Goal: Information Seeking & Learning: Learn about a topic

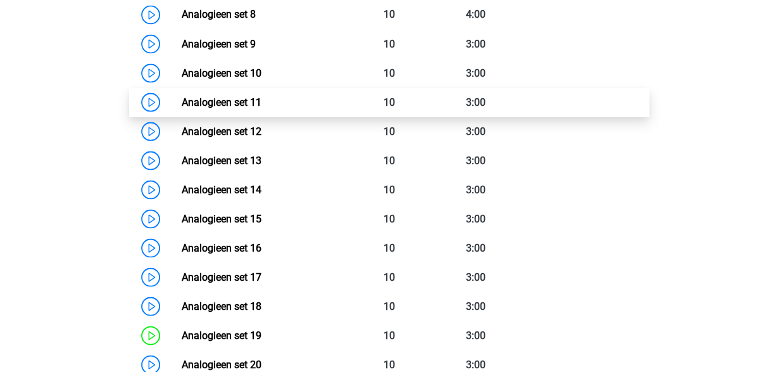
scroll to position [1140, 0]
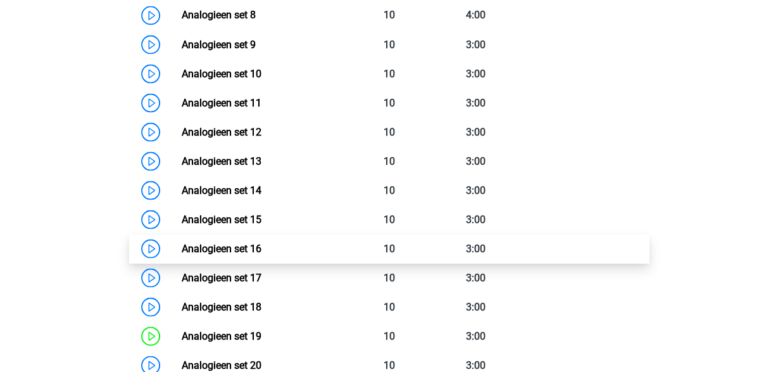
click at [254, 244] on link "Analogieen set 16" at bounding box center [222, 248] width 80 height 12
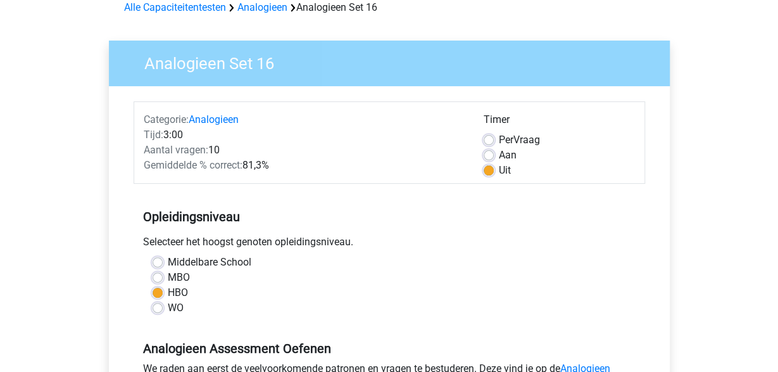
scroll to position [66, 0]
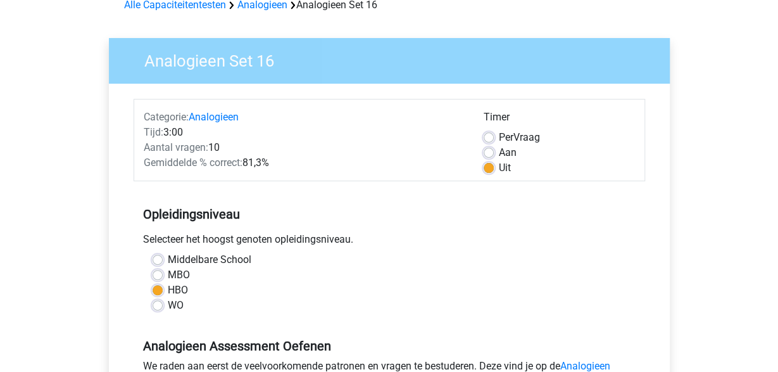
click at [168, 275] on label "MBO" at bounding box center [179, 274] width 22 height 15
click at [156, 275] on input "MBO" at bounding box center [158, 273] width 10 height 13
radio input "true"
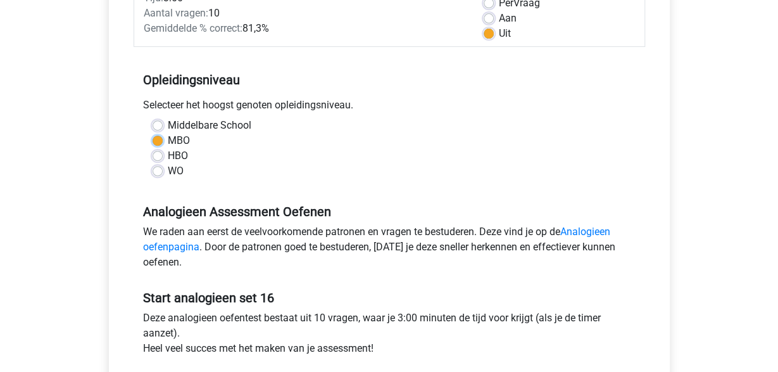
scroll to position [198, 0]
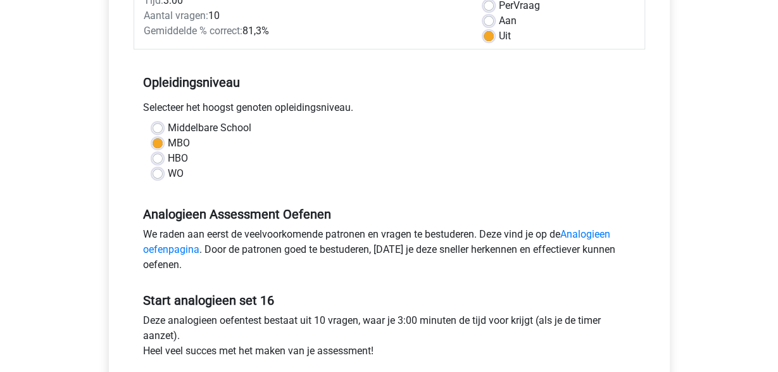
click at [168, 156] on label "HBO" at bounding box center [178, 158] width 20 height 15
click at [153, 156] on input "HBO" at bounding box center [158, 157] width 10 height 13
radio input "true"
click at [168, 139] on label "MBO" at bounding box center [179, 143] width 22 height 15
click at [155, 139] on input "MBO" at bounding box center [158, 142] width 10 height 13
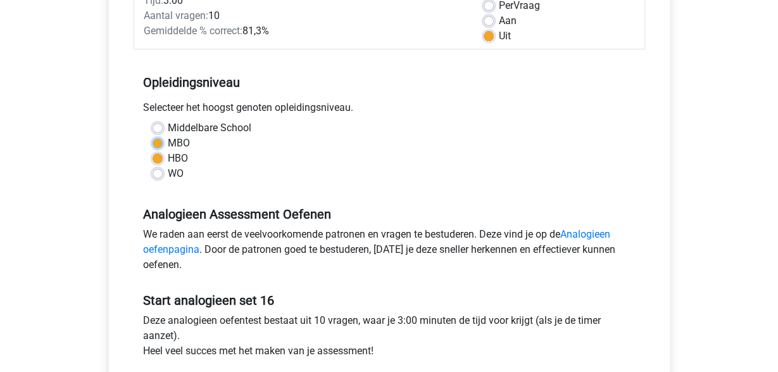
radio input "true"
click at [168, 174] on label "WO" at bounding box center [176, 173] width 16 height 15
click at [157, 174] on input "WO" at bounding box center [158, 172] width 10 height 13
radio input "true"
click at [168, 123] on label "Middelbare School" at bounding box center [210, 127] width 84 height 15
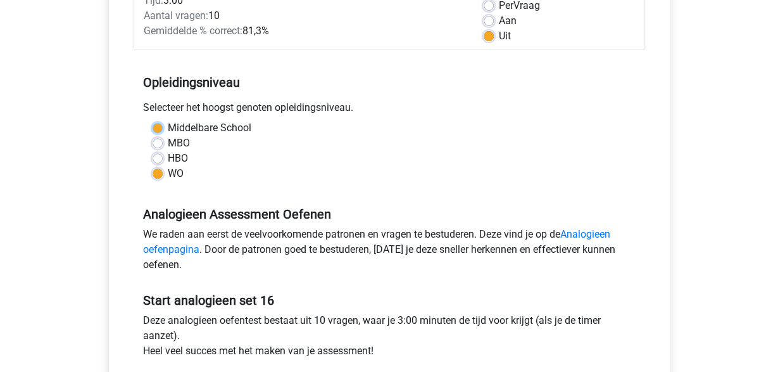
click at [161, 123] on input "Middelbare School" at bounding box center [158, 126] width 10 height 13
radio input "true"
click at [168, 146] on label "MBO" at bounding box center [179, 143] width 22 height 15
click at [160, 146] on input "MBO" at bounding box center [158, 142] width 10 height 13
radio input "true"
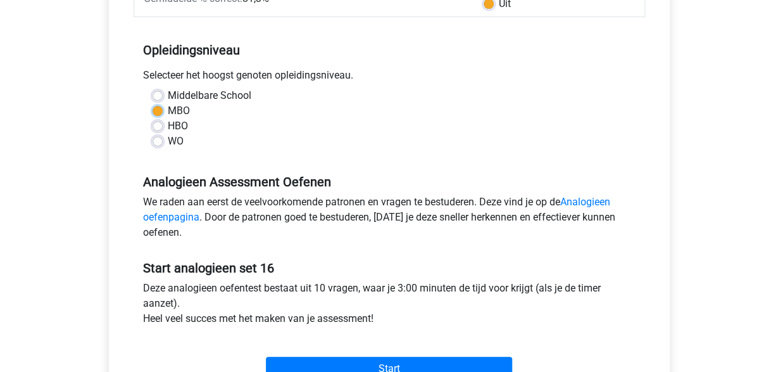
scroll to position [263, 0]
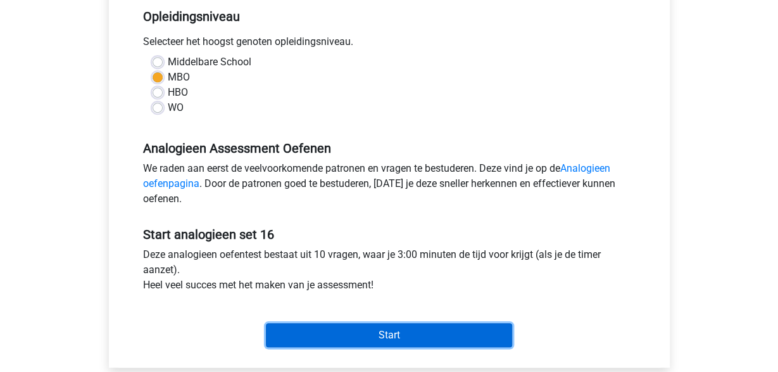
click at [386, 331] on input "Start" at bounding box center [389, 335] width 246 height 24
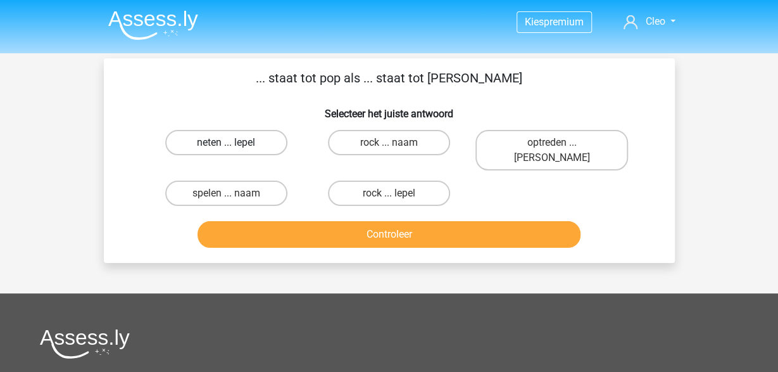
click at [256, 140] on label "neten ... lepel" at bounding box center [226, 142] width 122 height 25
click at [234, 142] on input "neten ... lepel" at bounding box center [230, 146] width 8 height 8
radio input "true"
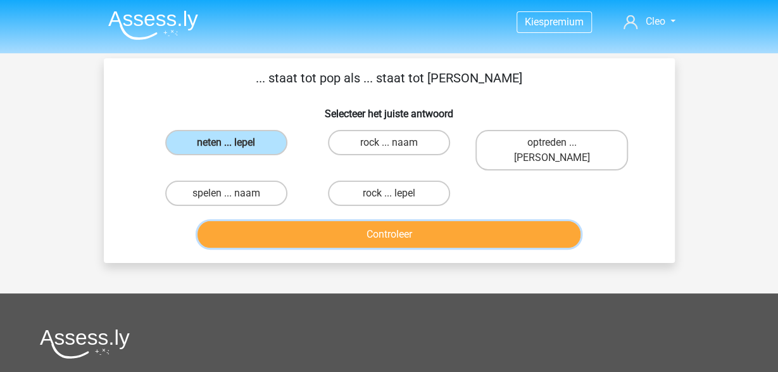
click at [425, 223] on button "Controleer" at bounding box center [389, 234] width 383 height 27
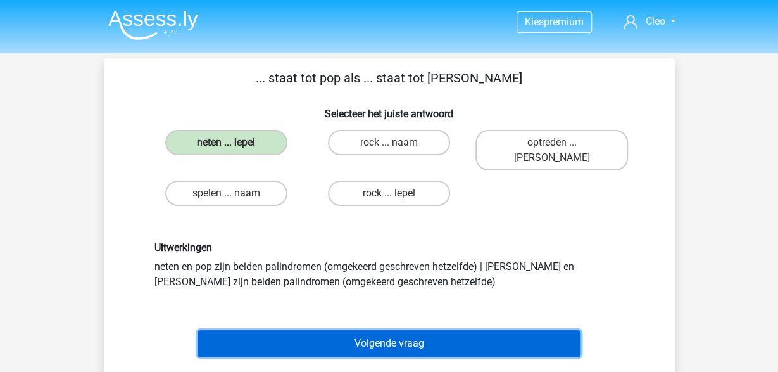
click at [405, 330] on button "Volgende vraag" at bounding box center [389, 343] width 383 height 27
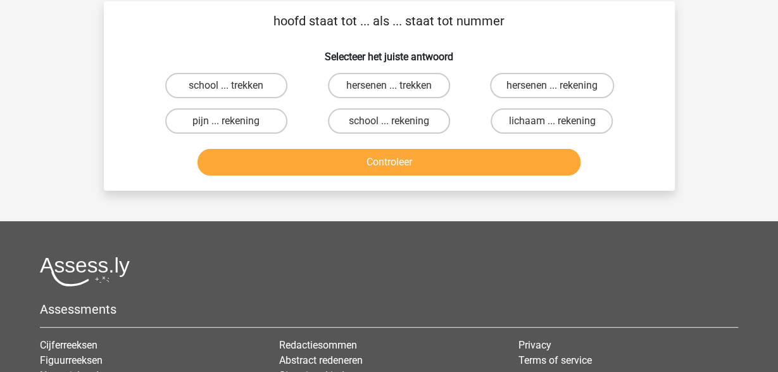
scroll to position [58, 0]
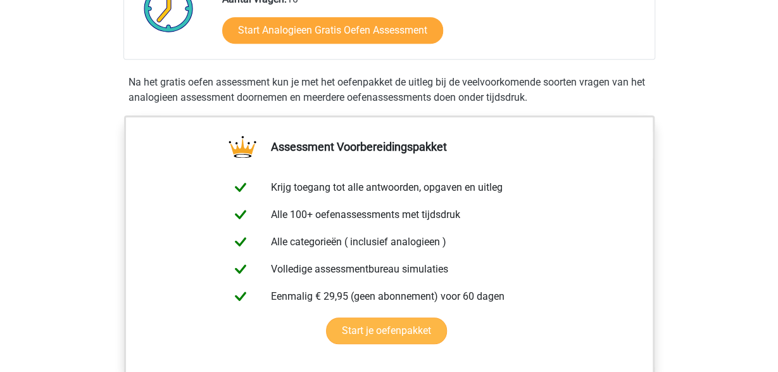
scroll to position [527, 0]
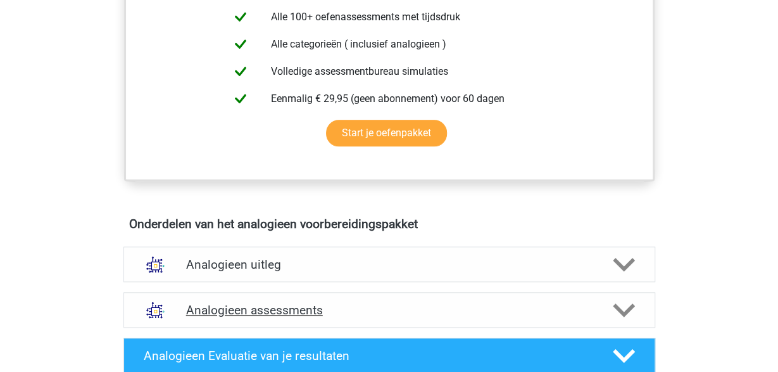
click at [619, 305] on icon at bounding box center [624, 310] width 22 height 22
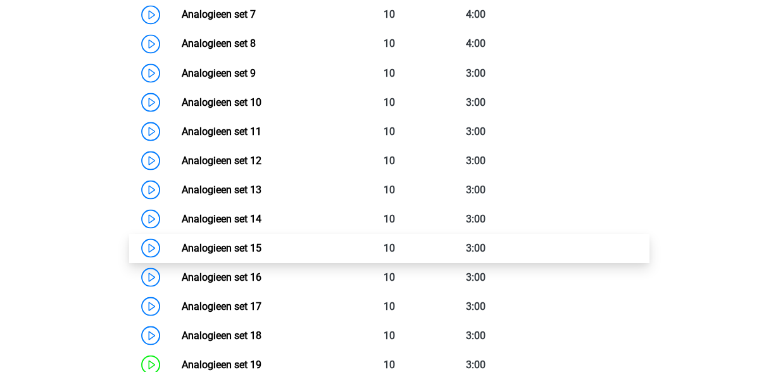
scroll to position [1120, 0]
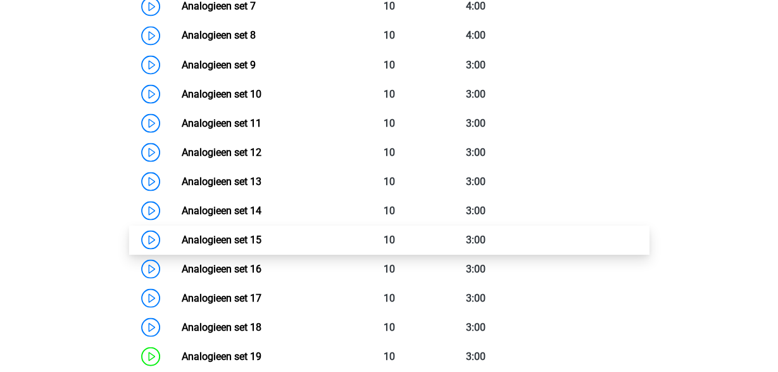
click at [227, 234] on link "Analogieen set 15" at bounding box center [222, 239] width 80 height 12
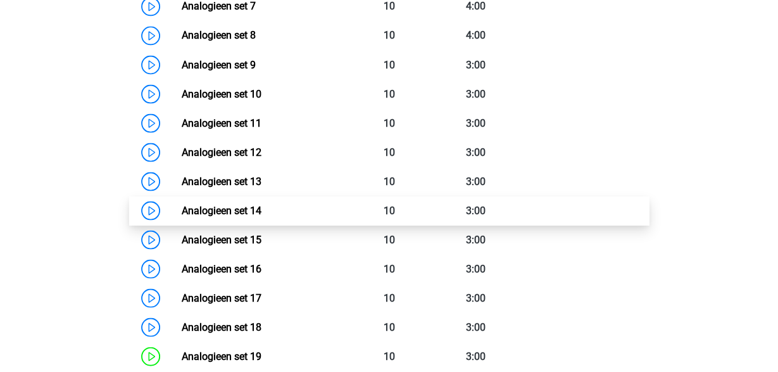
click at [251, 206] on link "Analogieen set 14" at bounding box center [222, 210] width 80 height 12
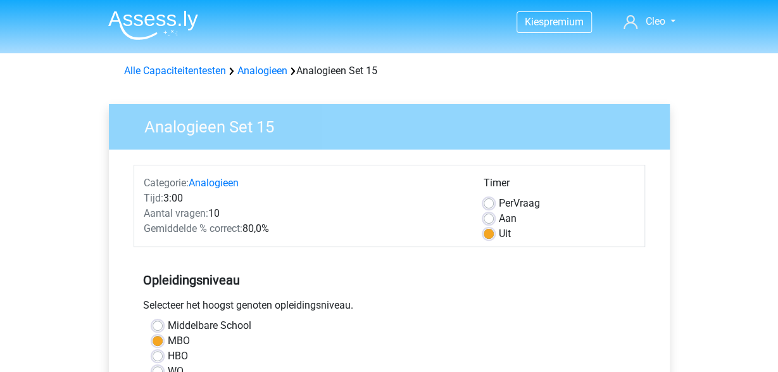
scroll to position [66, 0]
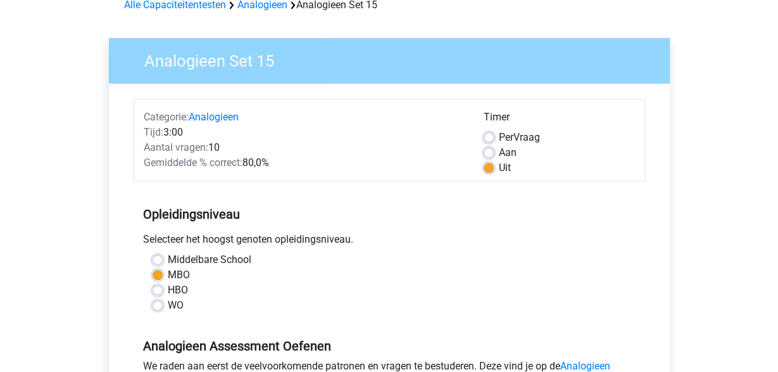
click at [168, 287] on label "HBO" at bounding box center [178, 289] width 20 height 15
click at [160, 287] on input "HBO" at bounding box center [158, 288] width 10 height 13
radio input "true"
click at [168, 273] on label "MBO" at bounding box center [179, 274] width 22 height 15
click at [159, 273] on input "MBO" at bounding box center [158, 273] width 10 height 13
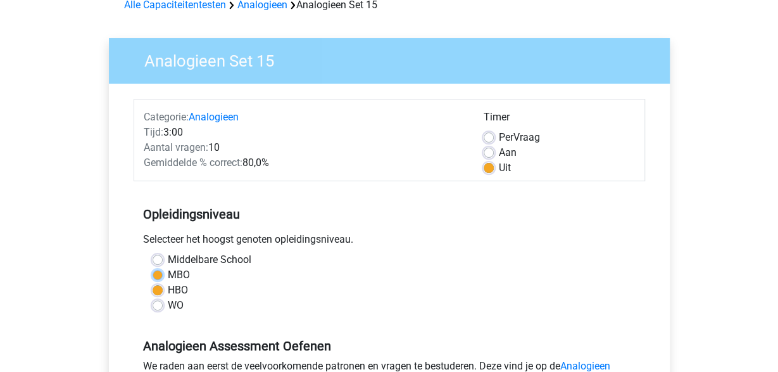
radio input "true"
click at [168, 305] on label "WO" at bounding box center [176, 305] width 16 height 15
click at [161, 305] on input "WO" at bounding box center [158, 304] width 10 height 13
radio input "true"
click at [168, 274] on label "MBO" at bounding box center [179, 274] width 22 height 15
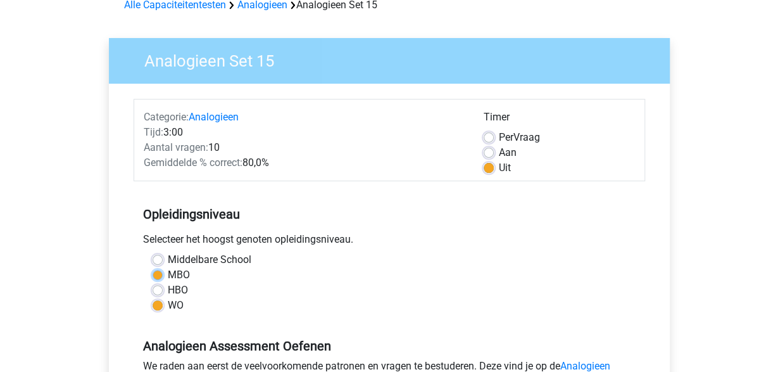
click at [157, 274] on input "MBO" at bounding box center [158, 273] width 10 height 13
radio input "true"
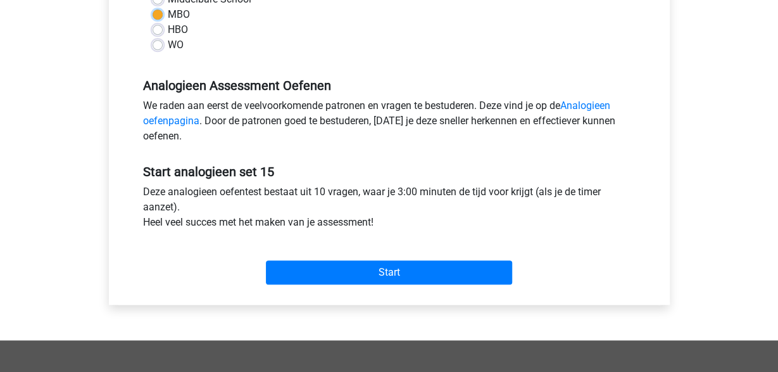
scroll to position [329, 0]
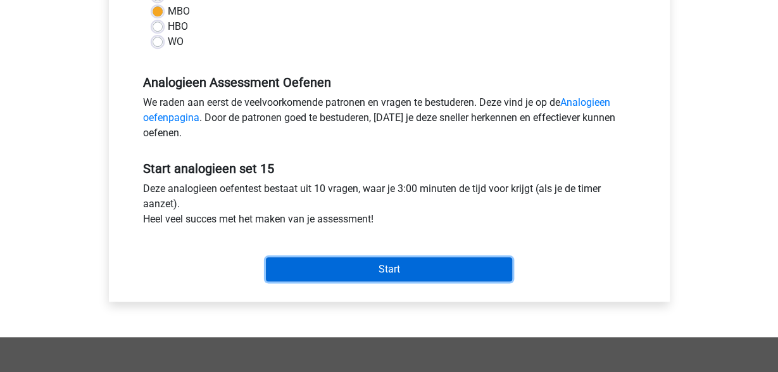
click at [408, 264] on input "Start" at bounding box center [389, 269] width 246 height 24
click at [369, 276] on input "Start" at bounding box center [389, 269] width 246 height 24
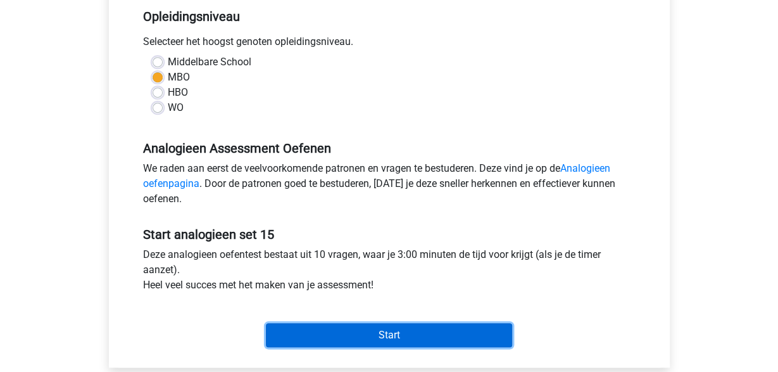
click at [350, 327] on input "Start" at bounding box center [389, 335] width 246 height 24
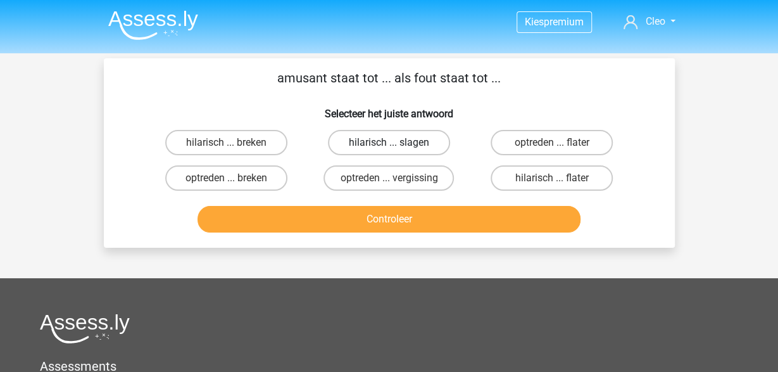
click at [405, 146] on label "hilarisch ... slagen" at bounding box center [389, 142] width 122 height 25
click at [397, 146] on input "hilarisch ... slagen" at bounding box center [393, 146] width 8 height 8
radio input "true"
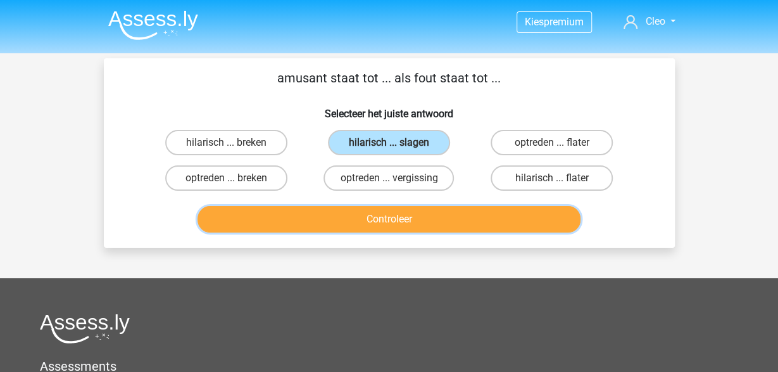
click at [471, 217] on button "Controleer" at bounding box center [389, 219] width 383 height 27
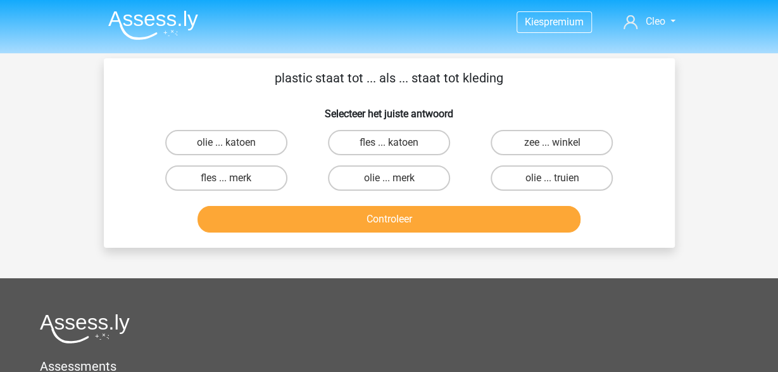
click at [396, 144] on input "fles ... katoen" at bounding box center [393, 146] width 8 height 8
radio input "true"
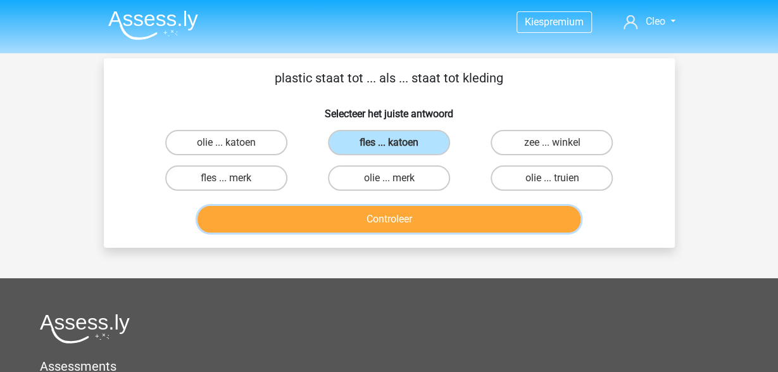
click at [439, 215] on button "Controleer" at bounding box center [389, 219] width 383 height 27
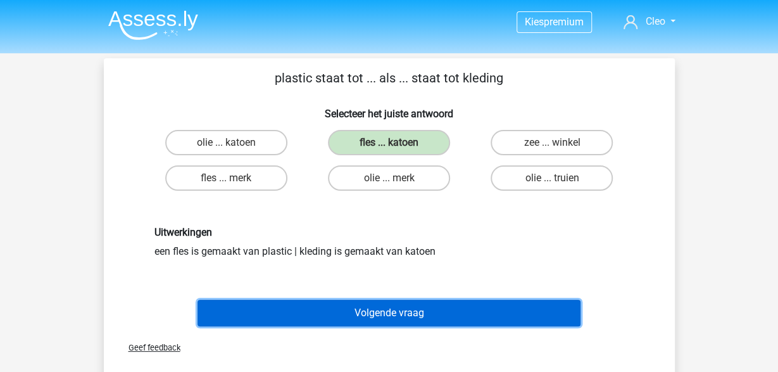
click at [415, 310] on button "Volgende vraag" at bounding box center [389, 313] width 383 height 27
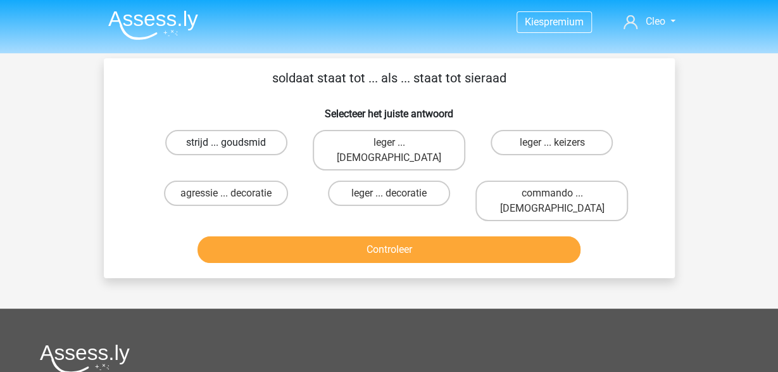
click at [239, 137] on label "strijd ... goudsmid" at bounding box center [226, 142] width 122 height 25
click at [234, 142] on input "strijd ... goudsmid" at bounding box center [230, 146] width 8 height 8
radio input "true"
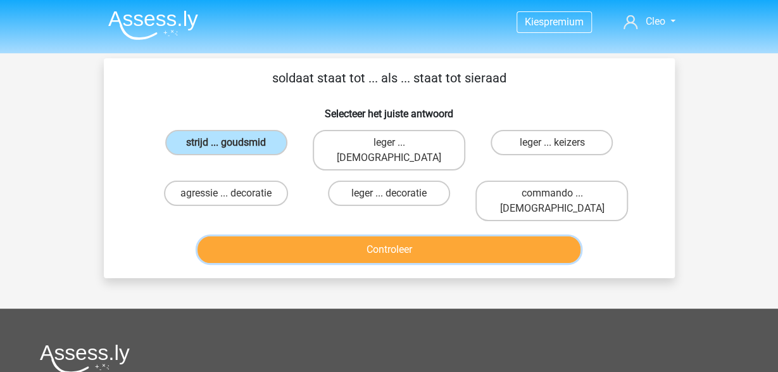
click at [374, 236] on button "Controleer" at bounding box center [389, 249] width 383 height 27
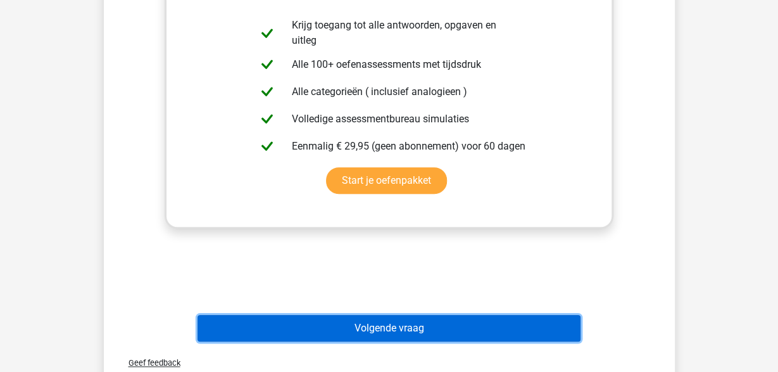
click at [371, 315] on button "Volgende vraag" at bounding box center [389, 328] width 383 height 27
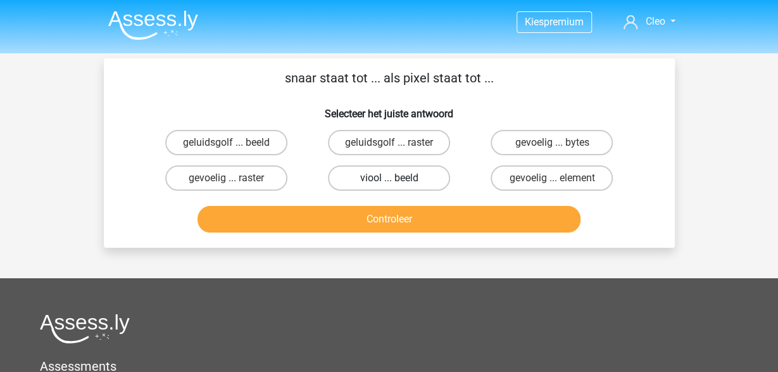
click at [408, 182] on label "viool ... beeld" at bounding box center [389, 177] width 122 height 25
click at [397, 182] on input "viool ... beeld" at bounding box center [393, 182] width 8 height 8
radio input "true"
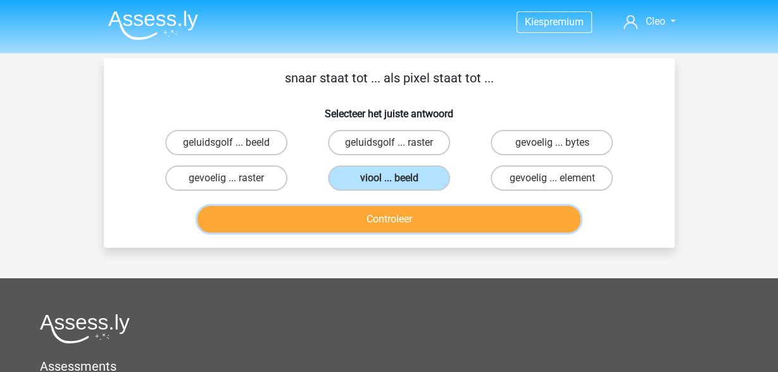
click at [414, 218] on button "Controleer" at bounding box center [389, 219] width 383 height 27
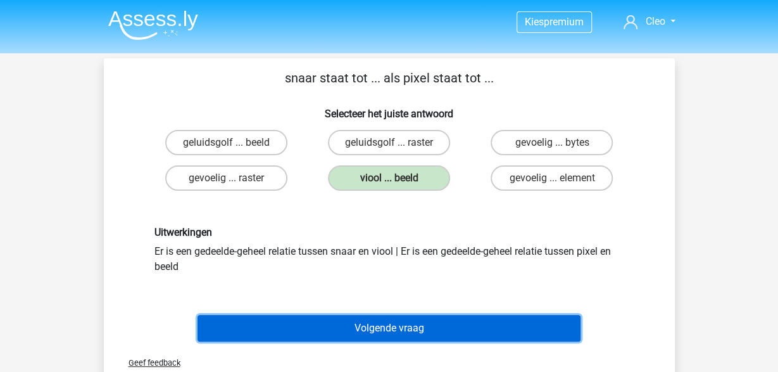
click at [406, 329] on button "Volgende vraag" at bounding box center [389, 328] width 383 height 27
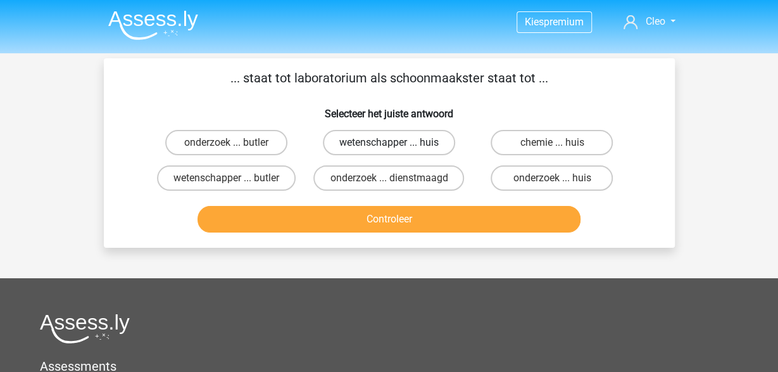
click at [423, 139] on label "wetenschapper ... huis" at bounding box center [389, 142] width 132 height 25
click at [397, 142] on input "wetenschapper ... huis" at bounding box center [393, 146] width 8 height 8
radio input "true"
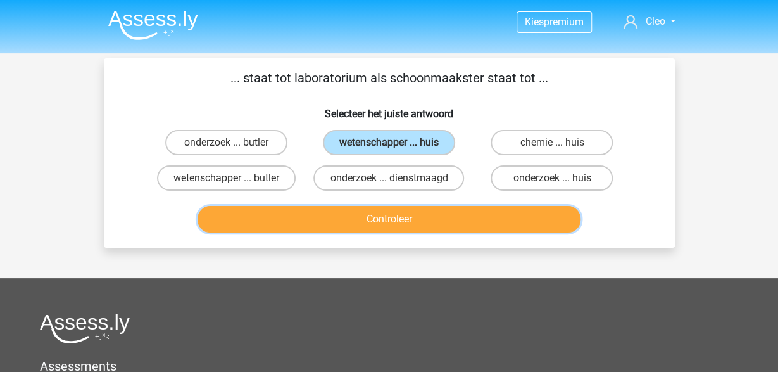
click at [401, 220] on button "Controleer" at bounding box center [389, 219] width 383 height 27
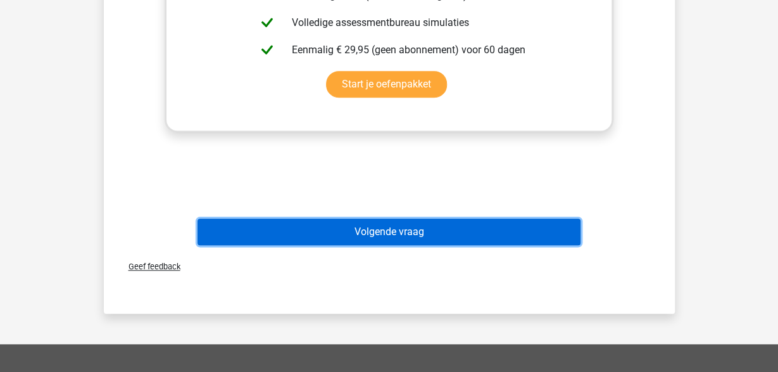
click at [403, 239] on button "Volgende vraag" at bounding box center [389, 231] width 383 height 27
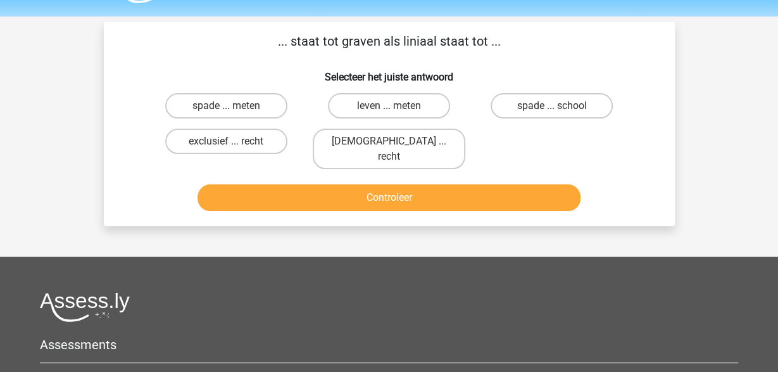
scroll to position [2, 0]
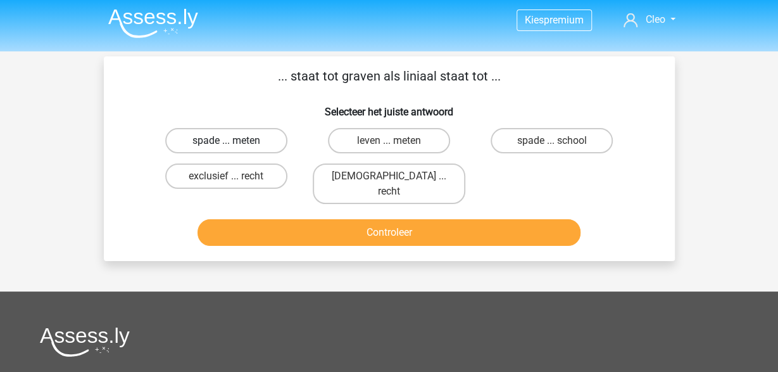
click at [222, 141] on label "spade ... meten" at bounding box center [226, 140] width 122 height 25
click at [226, 141] on input "spade ... meten" at bounding box center [230, 145] width 8 height 8
radio input "true"
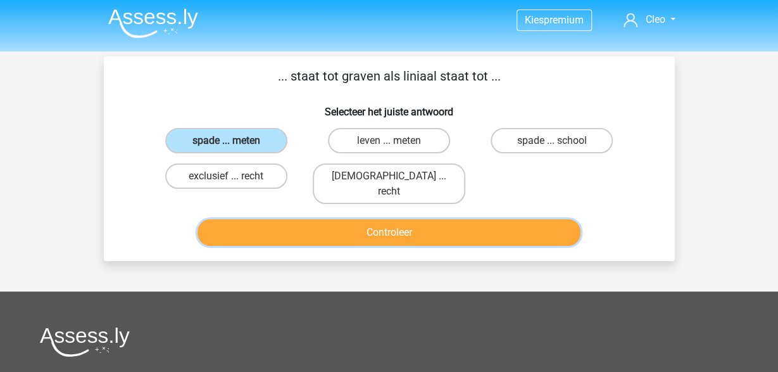
click at [349, 222] on button "Controleer" at bounding box center [389, 232] width 383 height 27
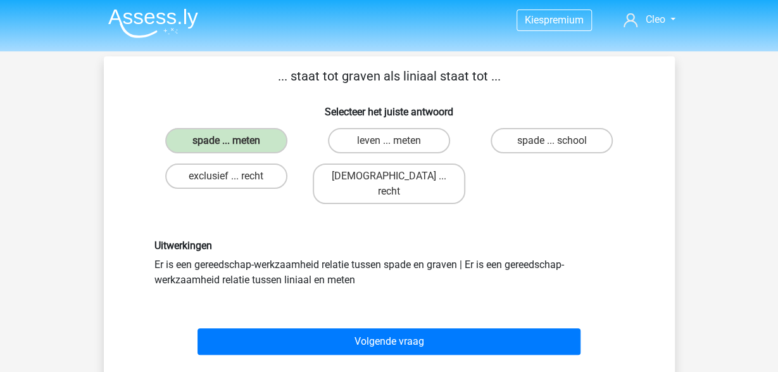
scroll to position [68, 0]
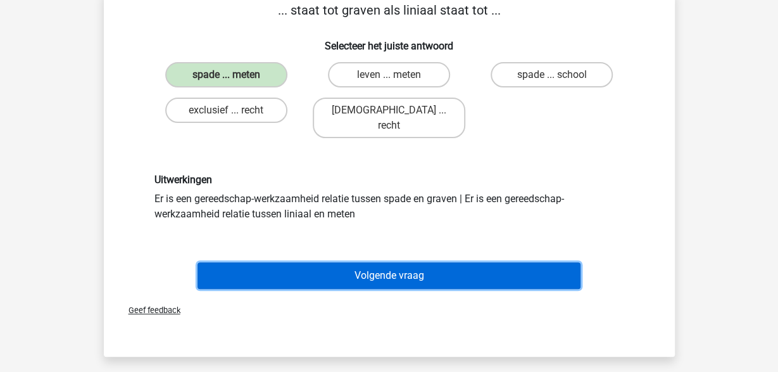
click at [348, 262] on button "Volgende vraag" at bounding box center [389, 275] width 383 height 27
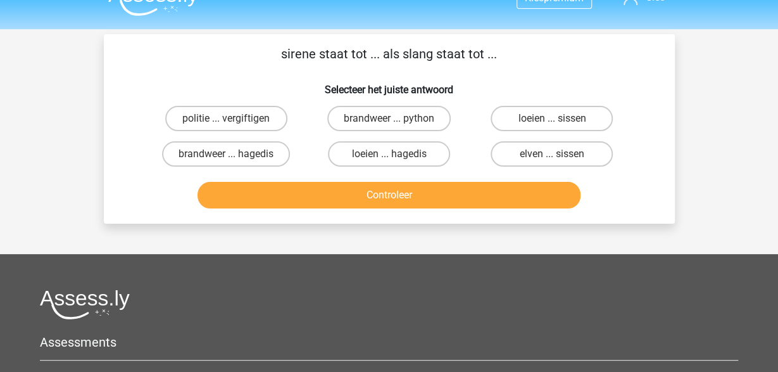
scroll to position [0, 0]
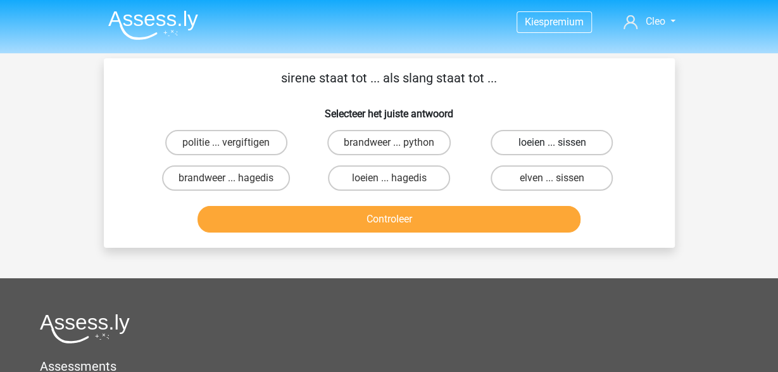
click at [592, 146] on label "loeien ... sissen" at bounding box center [552, 142] width 122 height 25
click at [560, 146] on input "loeien ... sissen" at bounding box center [556, 146] width 8 height 8
radio input "true"
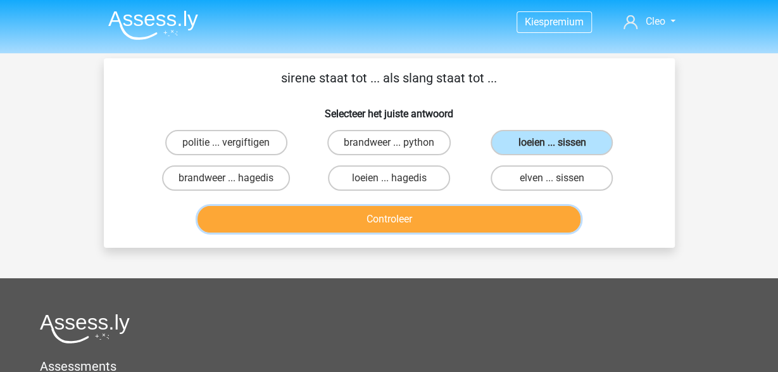
click at [505, 217] on button "Controleer" at bounding box center [389, 219] width 383 height 27
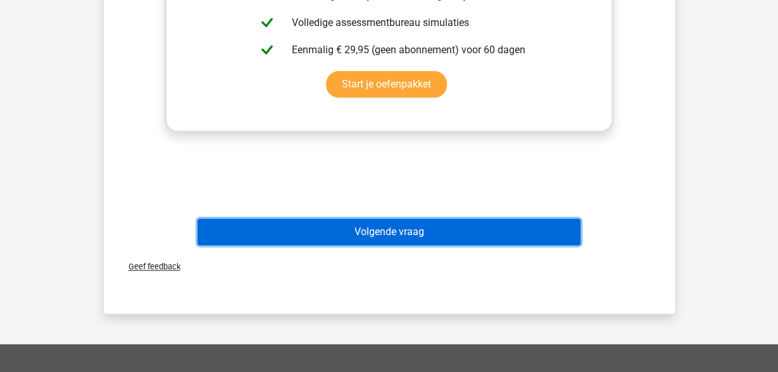
click at [490, 234] on button "Volgende vraag" at bounding box center [389, 231] width 383 height 27
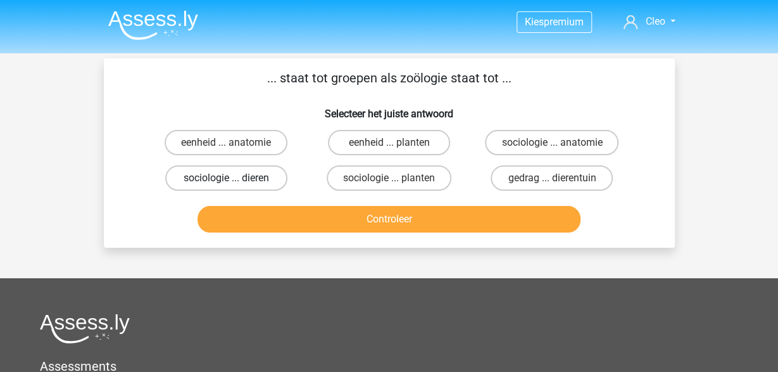
click at [224, 177] on label "sociologie ... dieren" at bounding box center [226, 177] width 122 height 25
click at [226, 178] on input "sociologie ... dieren" at bounding box center [230, 182] width 8 height 8
radio input "true"
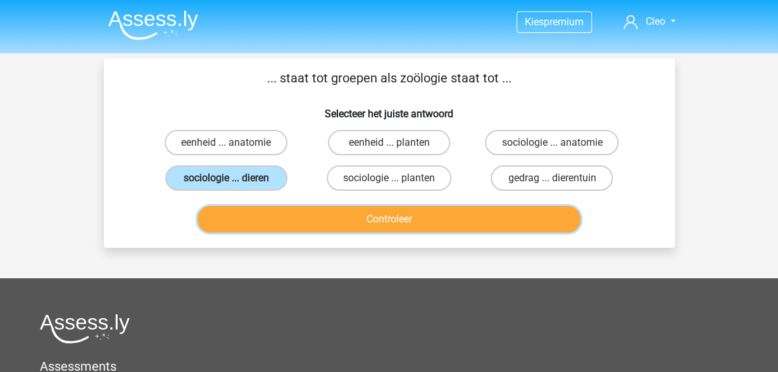
click at [335, 220] on button "Controleer" at bounding box center [389, 219] width 383 height 27
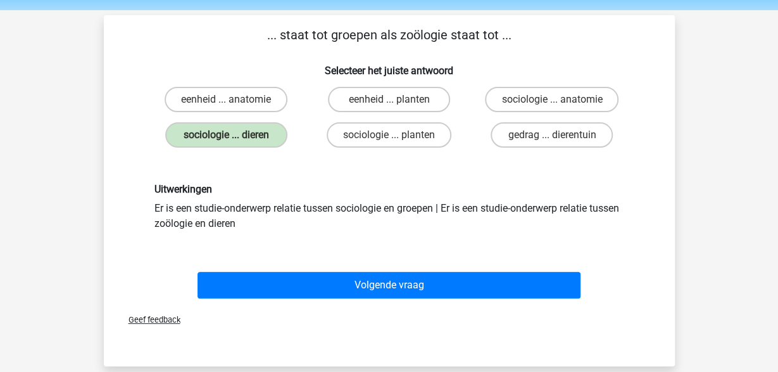
scroll to position [66, 0]
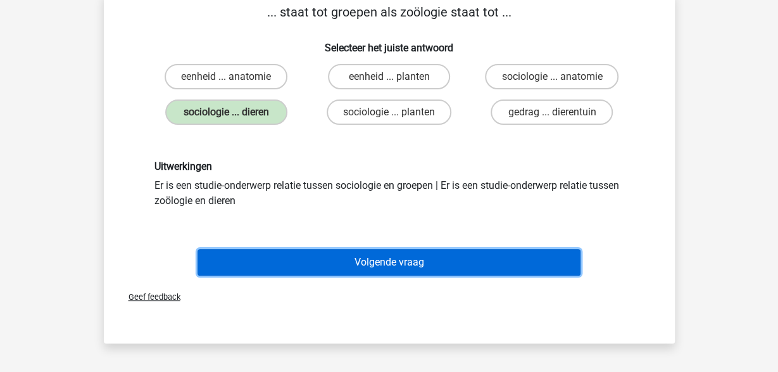
click at [338, 263] on button "Volgende vraag" at bounding box center [389, 262] width 383 height 27
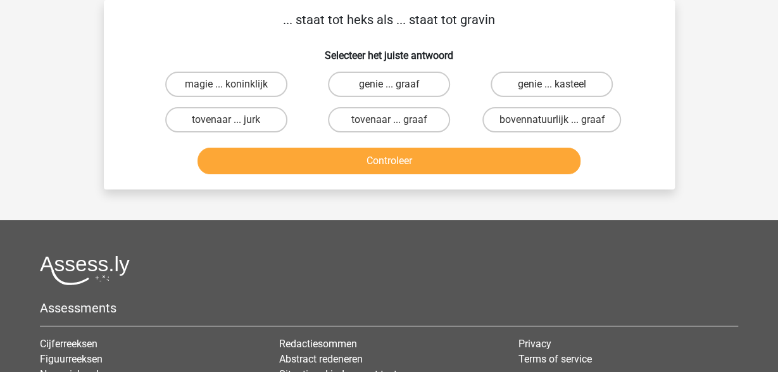
scroll to position [0, 0]
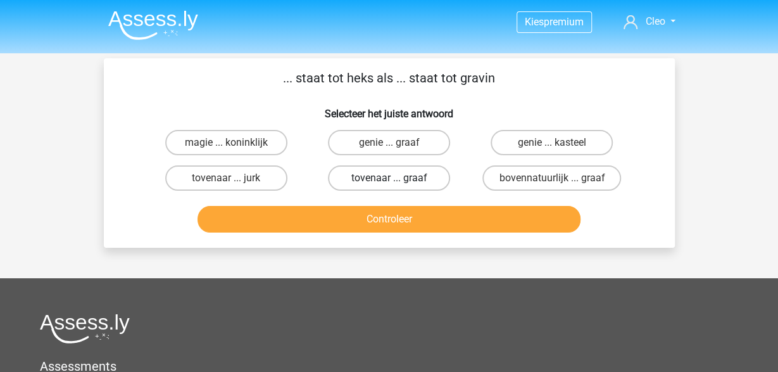
click at [386, 182] on label "tovenaar ... graaf" at bounding box center [389, 177] width 122 height 25
click at [389, 182] on input "tovenaar ... graaf" at bounding box center [393, 182] width 8 height 8
radio input "true"
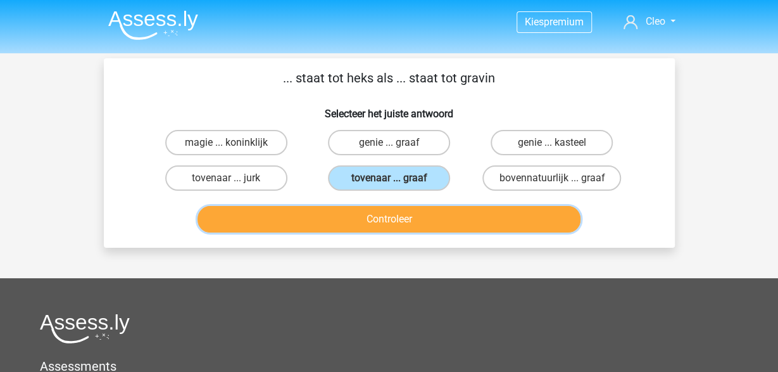
click at [383, 217] on button "Controleer" at bounding box center [389, 219] width 383 height 27
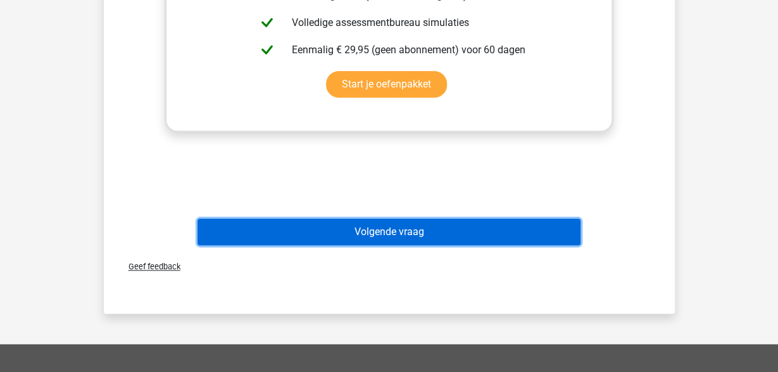
click at [382, 227] on button "Volgende vraag" at bounding box center [389, 231] width 383 height 27
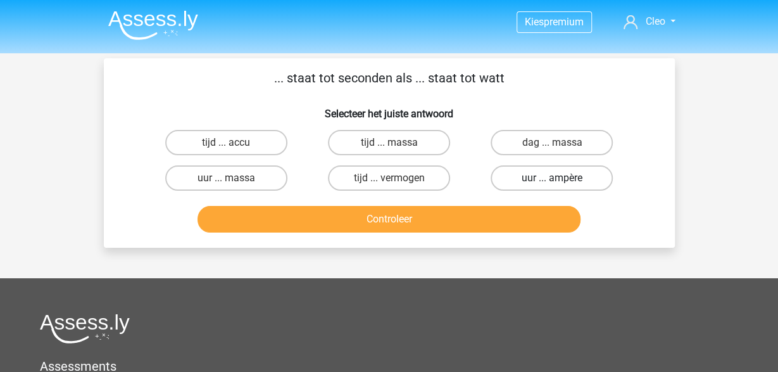
click at [600, 176] on label "uur ... ampère" at bounding box center [552, 177] width 122 height 25
click at [560, 178] on input "uur ... ampère" at bounding box center [556, 182] width 8 height 8
radio input "true"
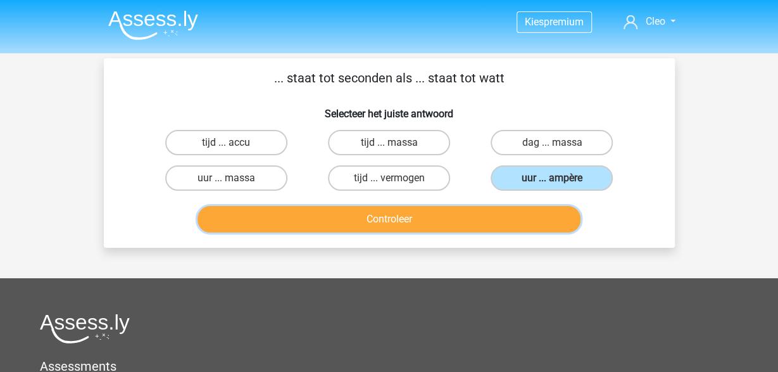
click at [529, 217] on button "Controleer" at bounding box center [389, 219] width 383 height 27
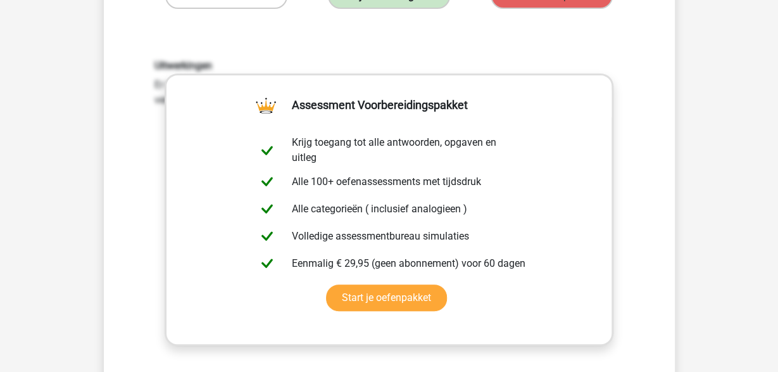
scroll to position [329, 0]
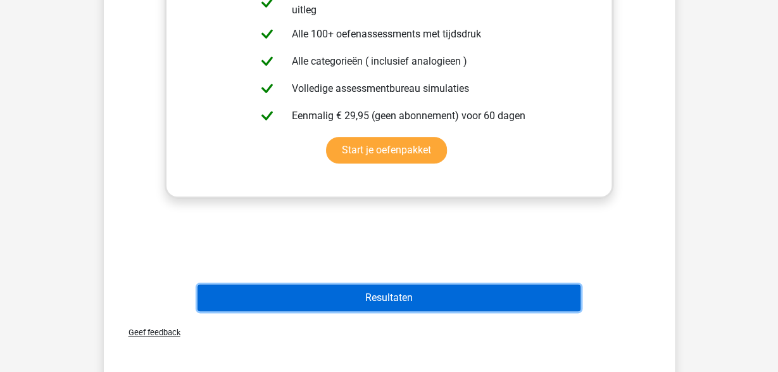
click at [414, 294] on button "Resultaten" at bounding box center [389, 297] width 383 height 27
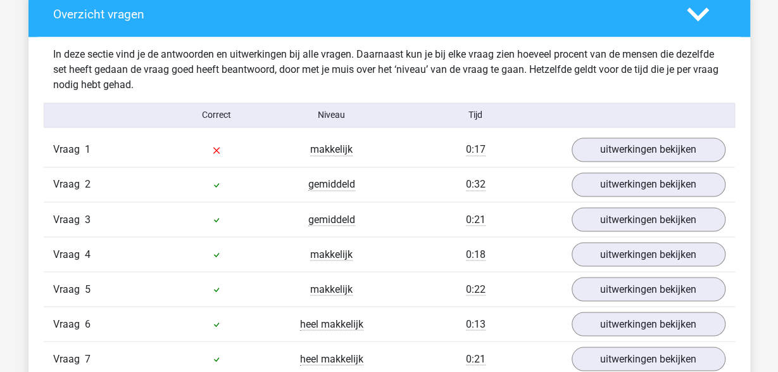
scroll to position [988, 0]
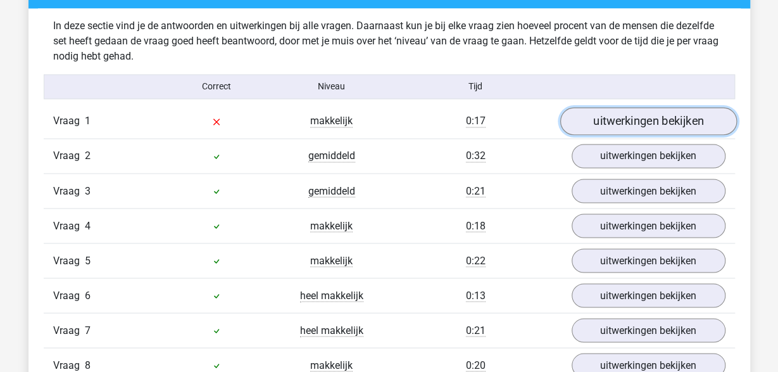
click at [617, 118] on link "uitwerkingen bekijken" at bounding box center [648, 121] width 177 height 28
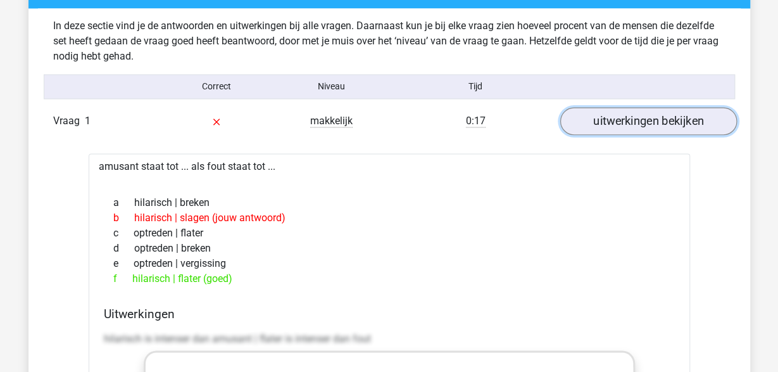
click at [617, 118] on link "uitwerkingen bekijken" at bounding box center [648, 121] width 177 height 28
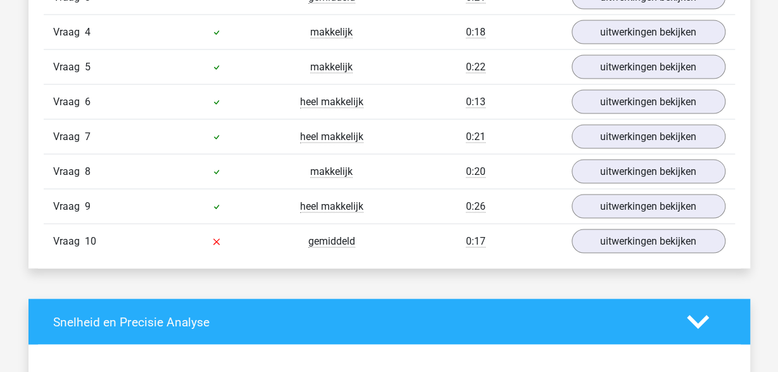
scroll to position [1185, 0]
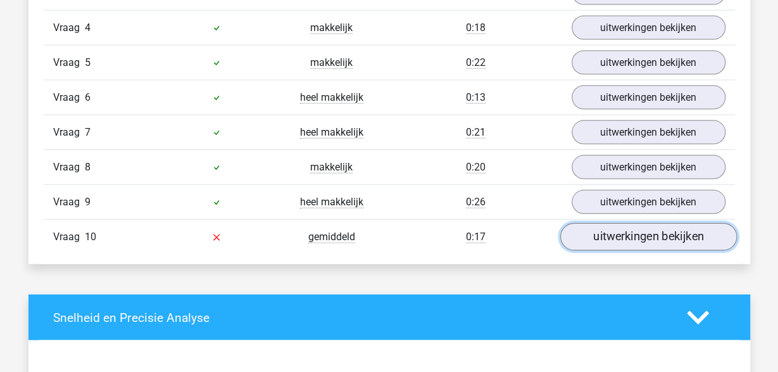
click at [613, 232] on link "uitwerkingen bekijken" at bounding box center [648, 237] width 177 height 28
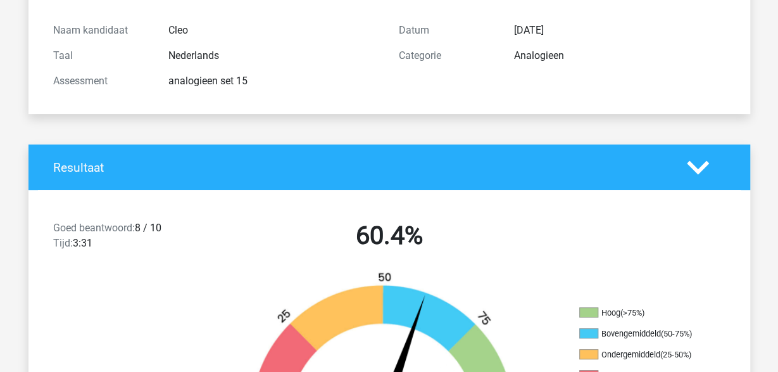
scroll to position [0, 0]
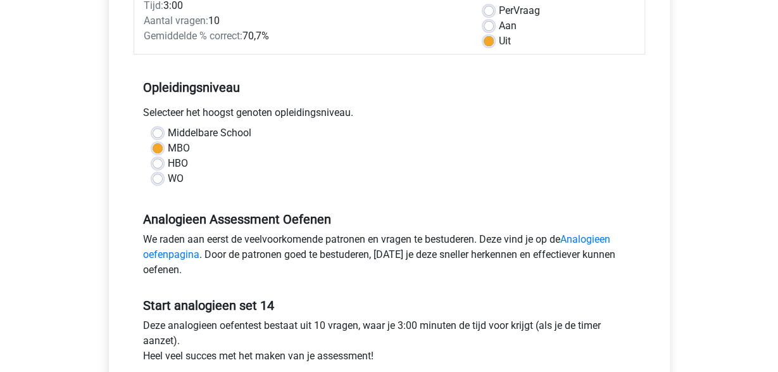
scroll to position [329, 0]
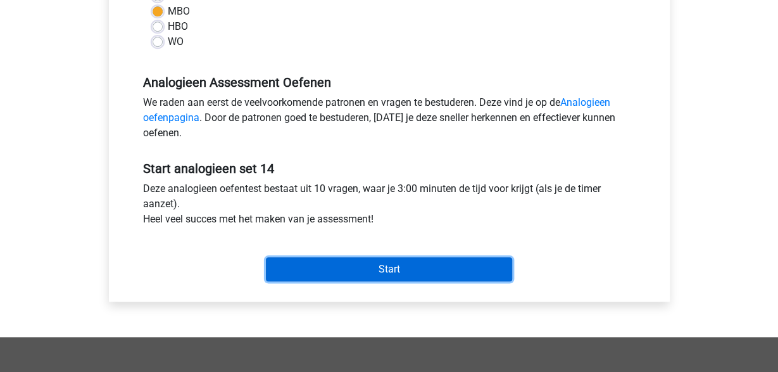
click at [315, 265] on input "Start" at bounding box center [389, 269] width 246 height 24
click at [433, 263] on input "Start" at bounding box center [389, 269] width 246 height 24
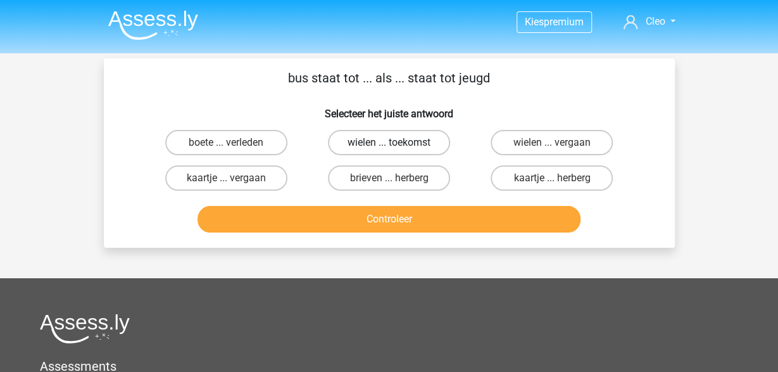
click at [422, 136] on label "wielen ... toekomst" at bounding box center [389, 142] width 122 height 25
click at [397, 142] on input "wielen ... toekomst" at bounding box center [393, 146] width 8 height 8
radio input "true"
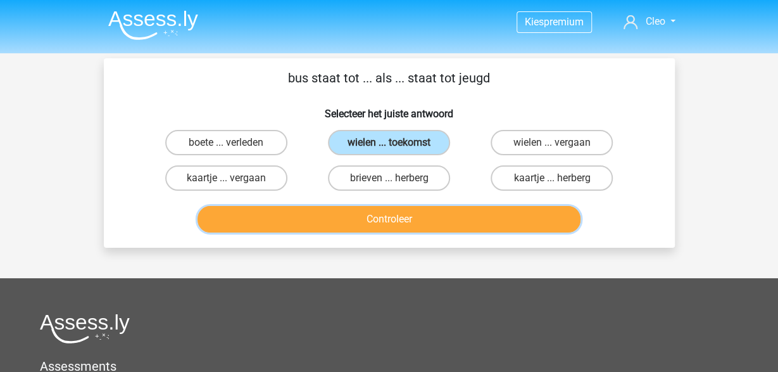
click at [446, 222] on button "Controleer" at bounding box center [389, 219] width 383 height 27
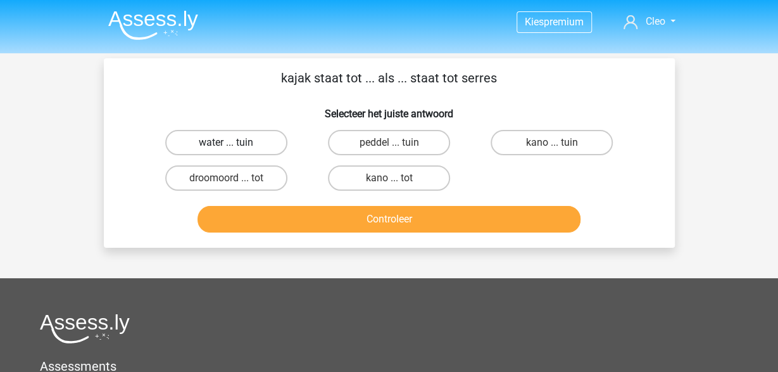
click at [224, 147] on label "water ... tuin" at bounding box center [226, 142] width 122 height 25
click at [226, 147] on input "water ... tuin" at bounding box center [230, 146] width 8 height 8
radio input "true"
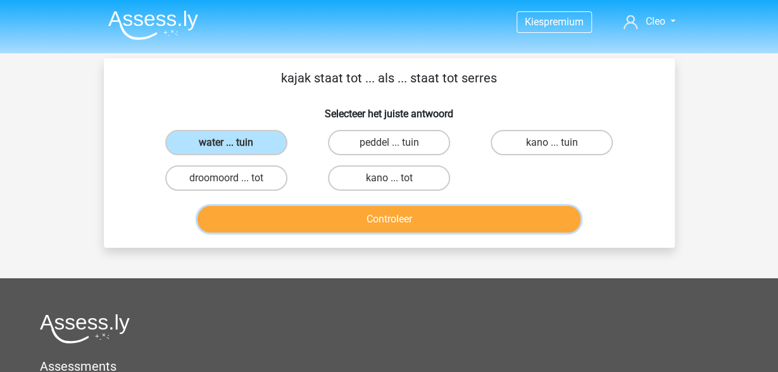
click at [382, 218] on button "Controleer" at bounding box center [389, 219] width 383 height 27
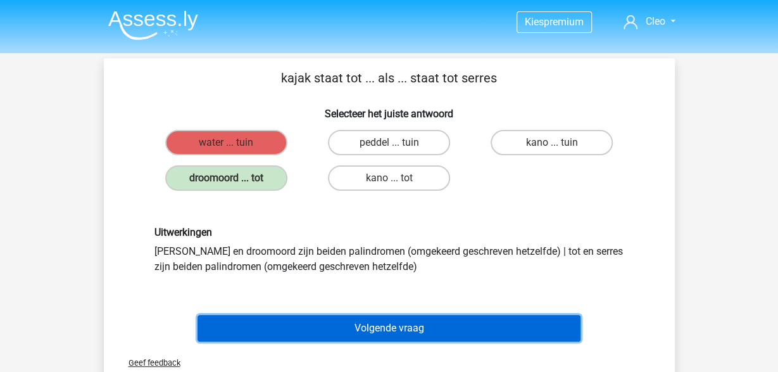
click at [406, 327] on button "Volgende vraag" at bounding box center [389, 328] width 383 height 27
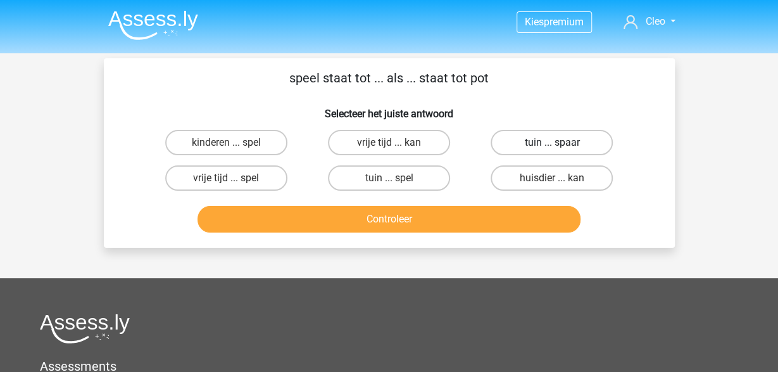
click at [533, 148] on label "tuin ... spaar" at bounding box center [552, 142] width 122 height 25
click at [552, 148] on input "tuin ... spaar" at bounding box center [556, 146] width 8 height 8
radio input "true"
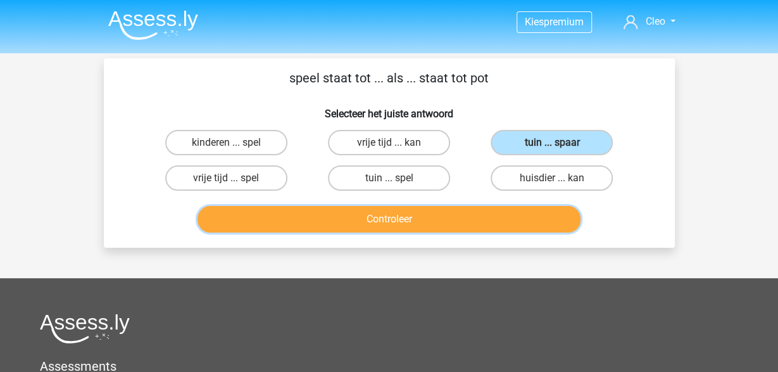
click at [445, 220] on button "Controleer" at bounding box center [389, 219] width 383 height 27
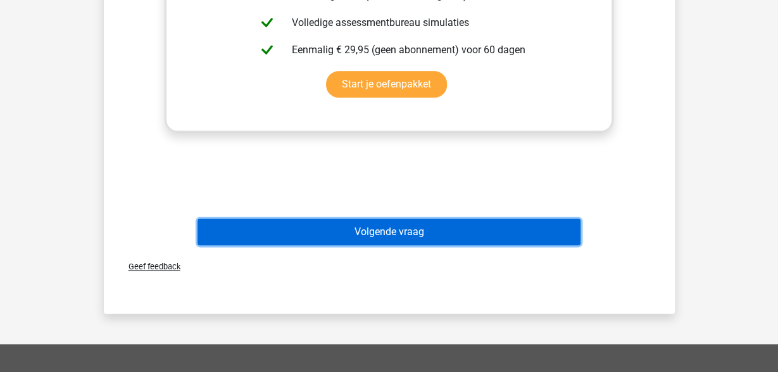
click at [445, 229] on button "Volgende vraag" at bounding box center [389, 231] width 383 height 27
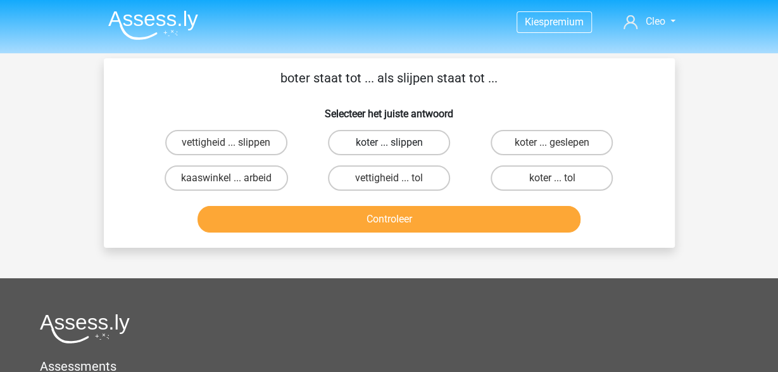
click at [430, 148] on label "koter ... slippen" at bounding box center [389, 142] width 122 height 25
click at [397, 148] on input "koter ... slippen" at bounding box center [393, 146] width 8 height 8
radio input "true"
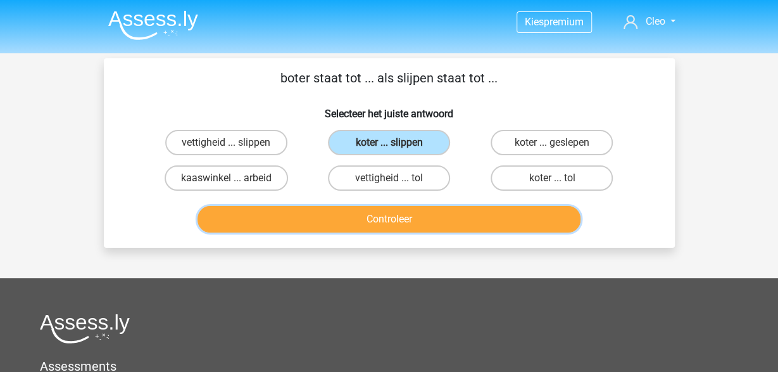
click at [458, 227] on button "Controleer" at bounding box center [389, 219] width 383 height 27
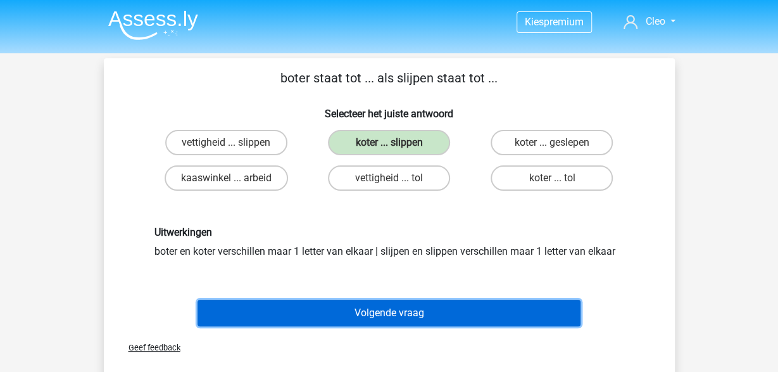
click at [543, 316] on button "Volgende vraag" at bounding box center [389, 313] width 383 height 27
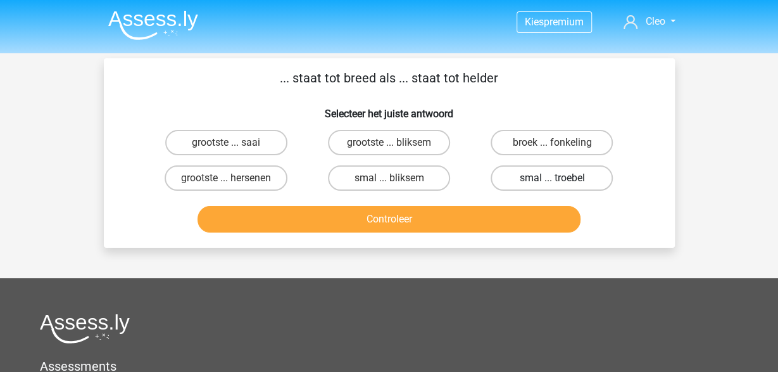
click at [597, 182] on label "smal ... troebel" at bounding box center [552, 177] width 122 height 25
click at [560, 182] on input "smal ... troebel" at bounding box center [556, 182] width 8 height 8
radio input "true"
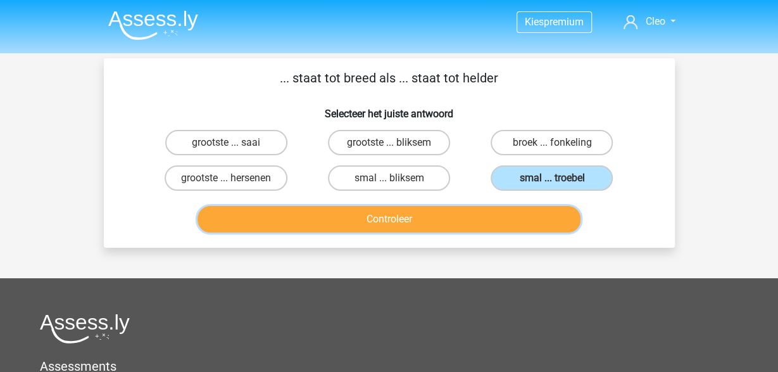
click at [500, 219] on button "Controleer" at bounding box center [389, 219] width 383 height 27
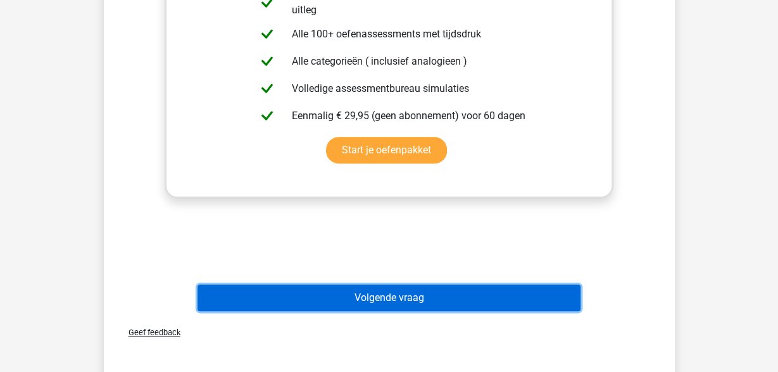
click at [484, 303] on button "Volgende vraag" at bounding box center [389, 297] width 383 height 27
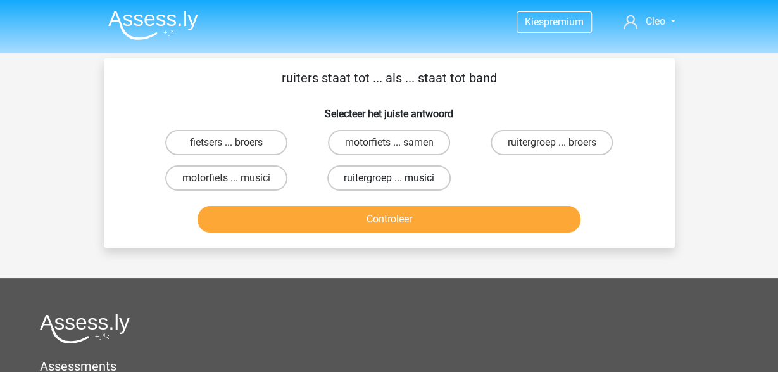
click at [427, 178] on label "ruitergroep ... musici" at bounding box center [388, 177] width 123 height 25
click at [397, 178] on input "ruitergroep ... musici" at bounding box center [393, 182] width 8 height 8
radio input "true"
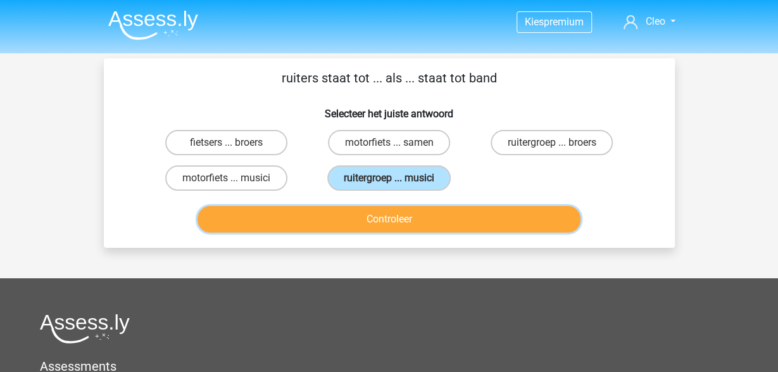
click at [452, 216] on button "Controleer" at bounding box center [389, 219] width 383 height 27
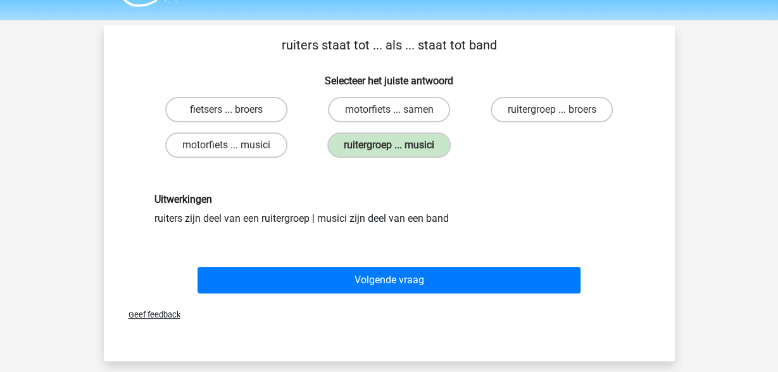
scroll to position [66, 0]
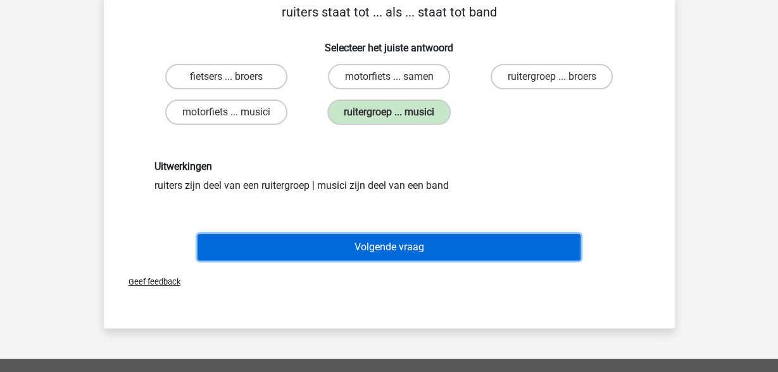
click at [452, 241] on button "Volgende vraag" at bounding box center [389, 247] width 383 height 27
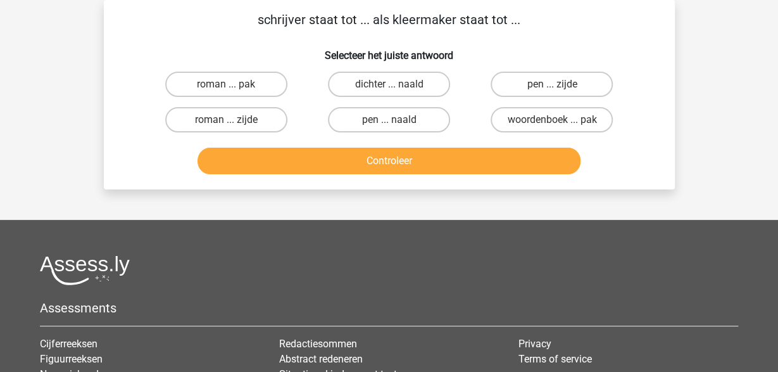
scroll to position [0, 0]
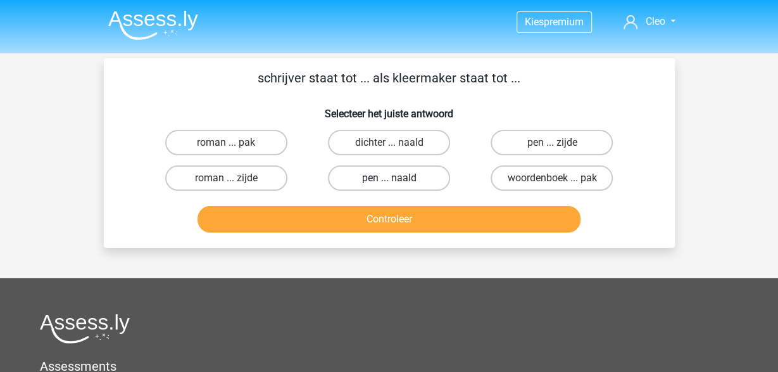
click at [423, 180] on label "pen ... naald" at bounding box center [389, 177] width 122 height 25
click at [397, 180] on input "pen ... naald" at bounding box center [393, 182] width 8 height 8
radio input "true"
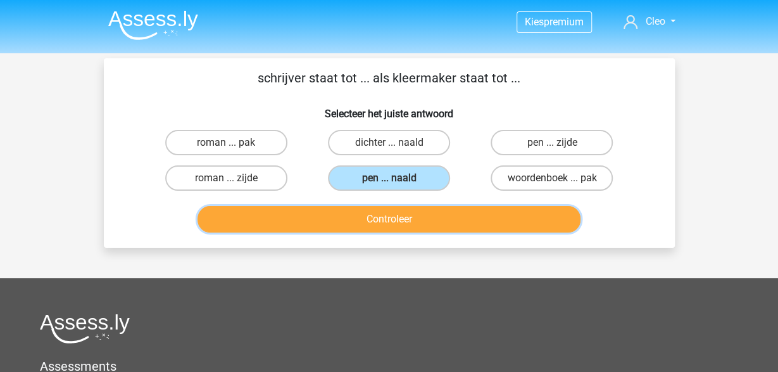
click at [428, 216] on button "Controleer" at bounding box center [389, 219] width 383 height 27
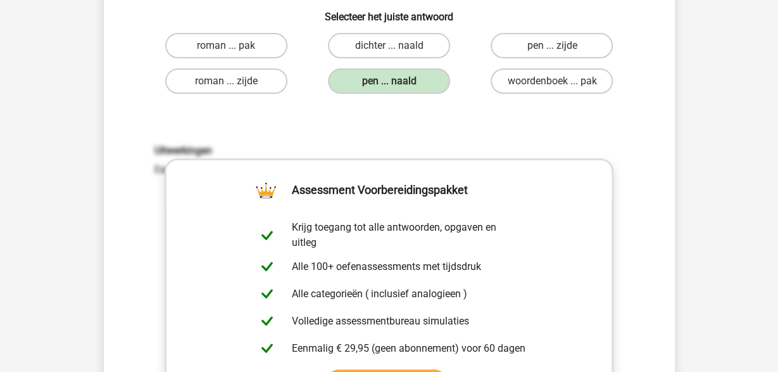
scroll to position [263, 0]
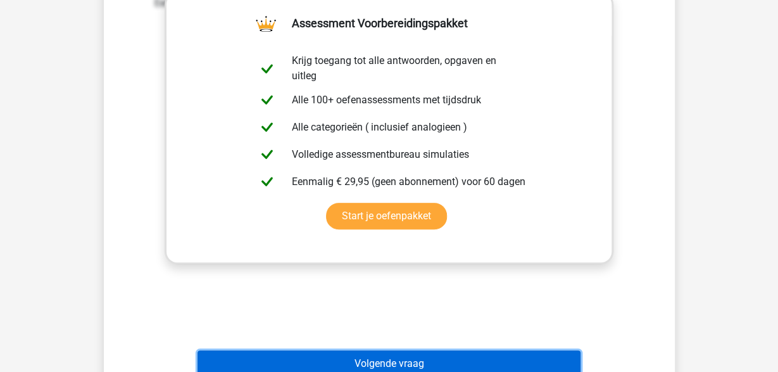
click at [392, 365] on button "Volgende vraag" at bounding box center [389, 363] width 383 height 27
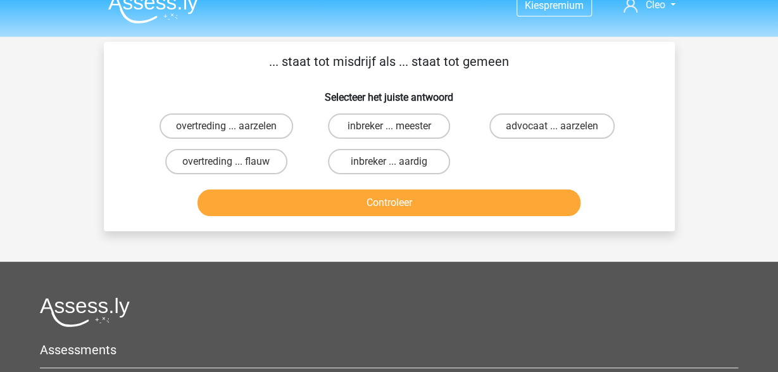
scroll to position [0, 0]
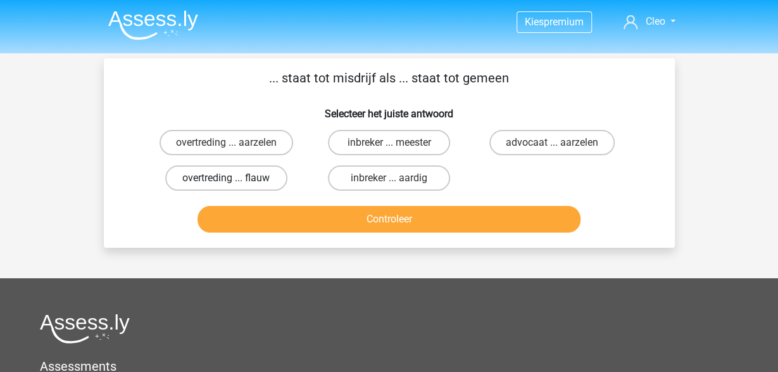
click at [262, 180] on label "overtreding ... flauw" at bounding box center [226, 177] width 122 height 25
click at [234, 180] on input "overtreding ... flauw" at bounding box center [230, 182] width 8 height 8
radio input "true"
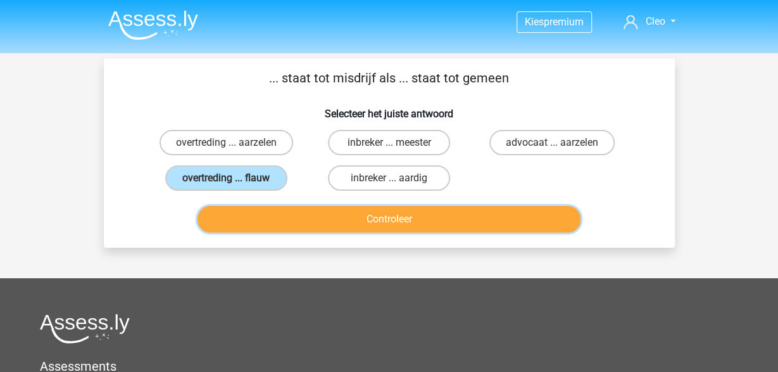
click at [304, 222] on button "Controleer" at bounding box center [389, 219] width 383 height 27
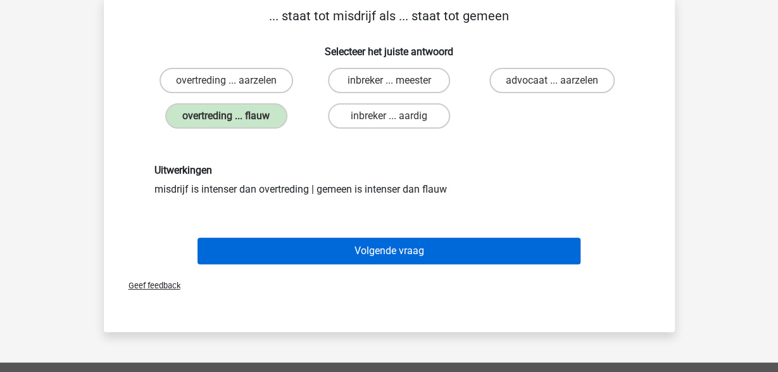
scroll to position [66, 0]
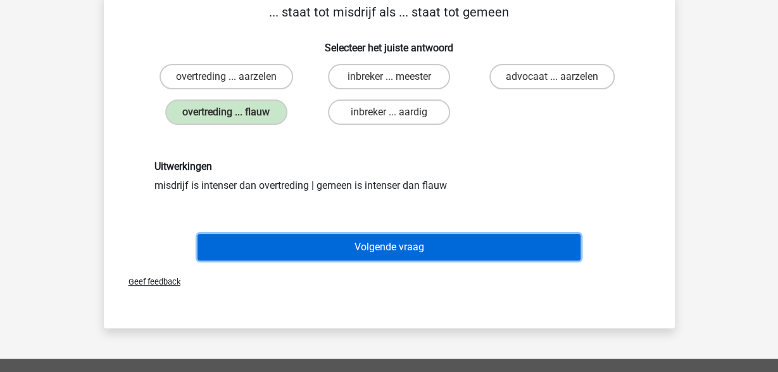
click at [391, 248] on button "Volgende vraag" at bounding box center [389, 247] width 383 height 27
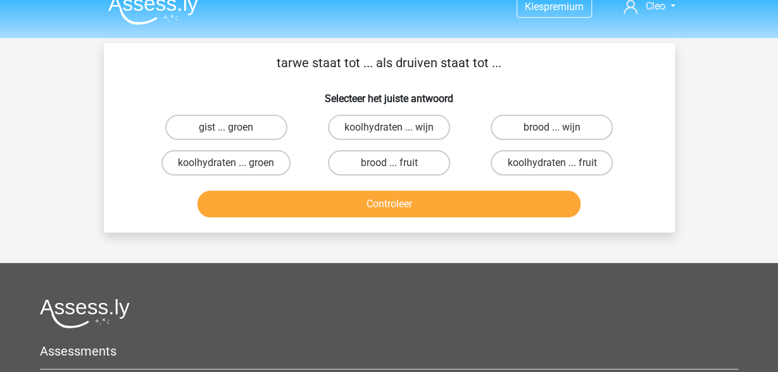
scroll to position [0, 0]
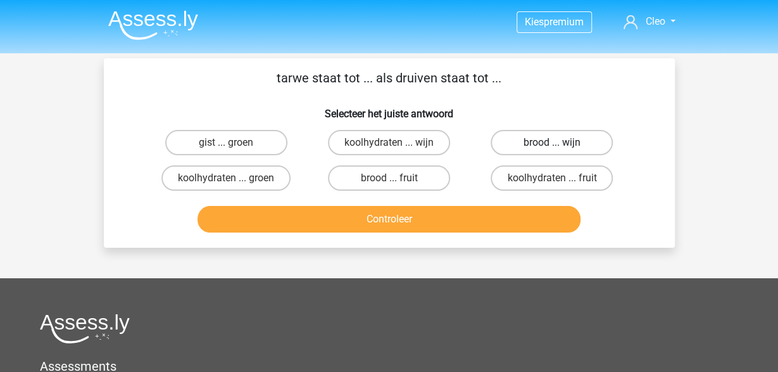
click at [595, 138] on label "brood ... wijn" at bounding box center [552, 142] width 122 height 25
click at [560, 142] on input "brood ... wijn" at bounding box center [556, 146] width 8 height 8
radio input "true"
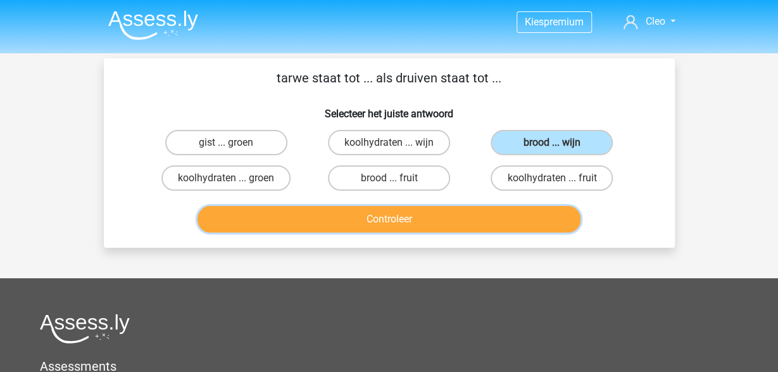
click at [428, 222] on button "Controleer" at bounding box center [389, 219] width 383 height 27
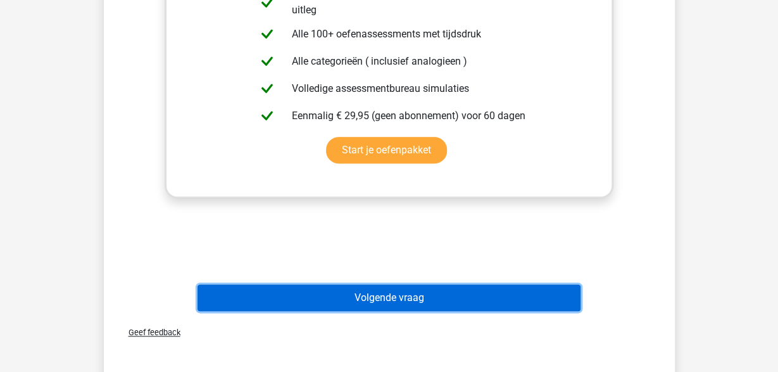
click at [392, 296] on button "Volgende vraag" at bounding box center [389, 297] width 383 height 27
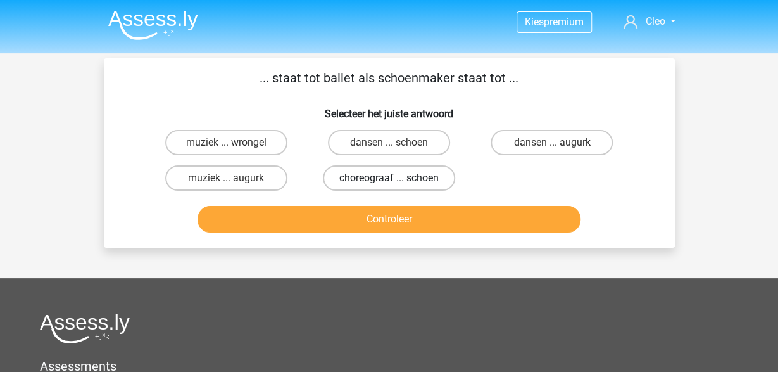
click at [411, 179] on label "choreograaf ... schoen" at bounding box center [389, 177] width 132 height 25
click at [397, 179] on input "choreograaf ... schoen" at bounding box center [393, 182] width 8 height 8
radio input "true"
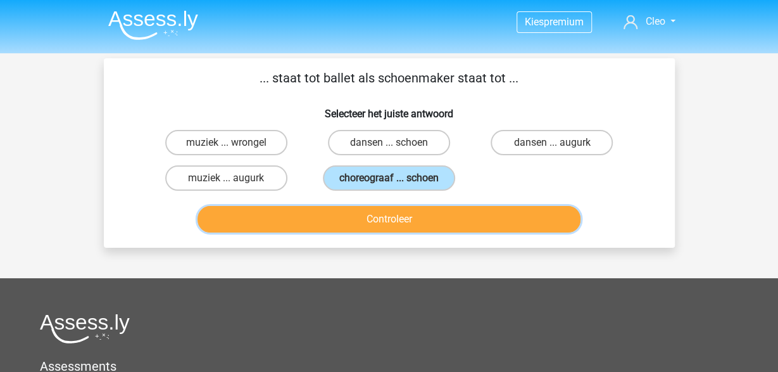
click at [429, 218] on button "Controleer" at bounding box center [389, 219] width 383 height 27
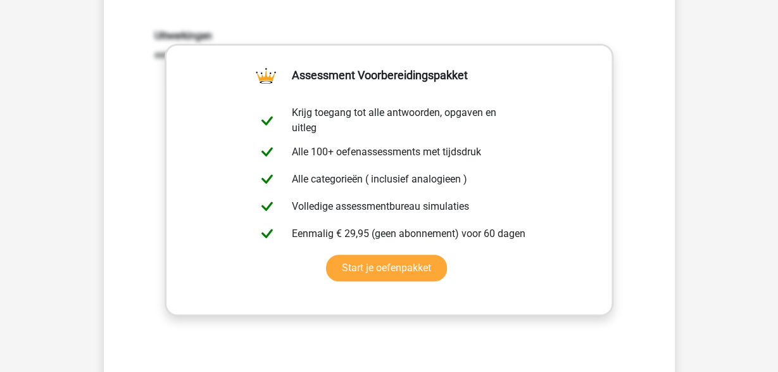
scroll to position [395, 0]
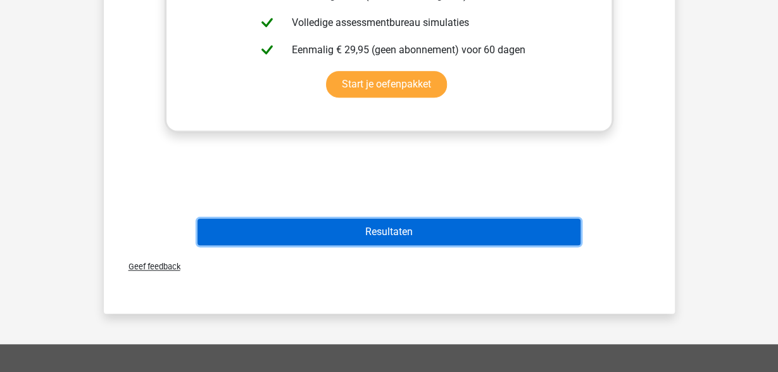
click at [439, 231] on button "Resultaten" at bounding box center [389, 231] width 383 height 27
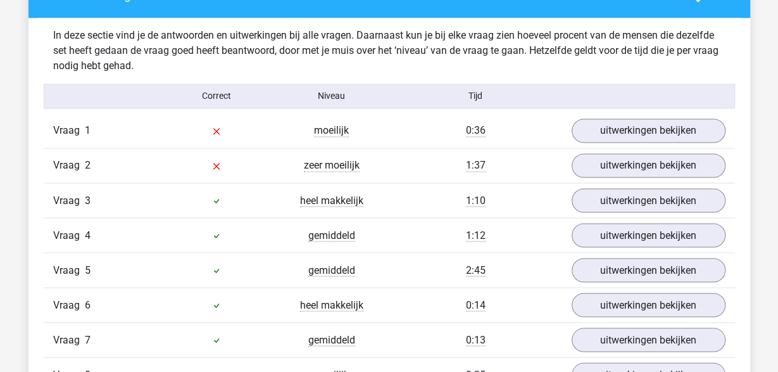
scroll to position [988, 0]
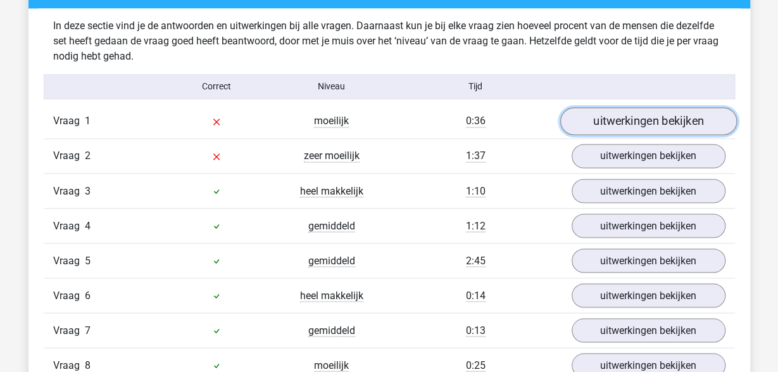
click at [676, 121] on link "uitwerkingen bekijken" at bounding box center [648, 121] width 177 height 28
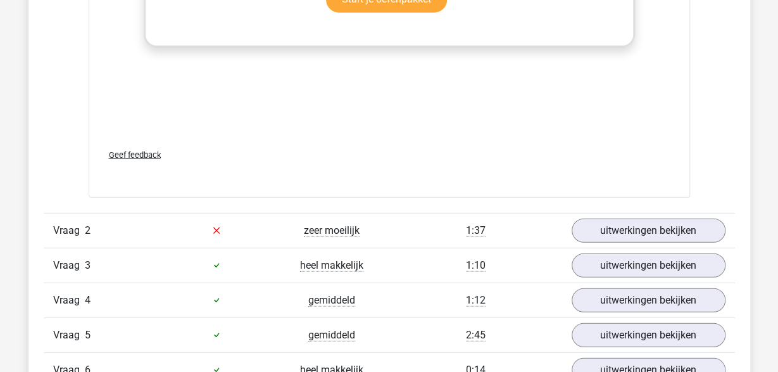
scroll to position [1646, 0]
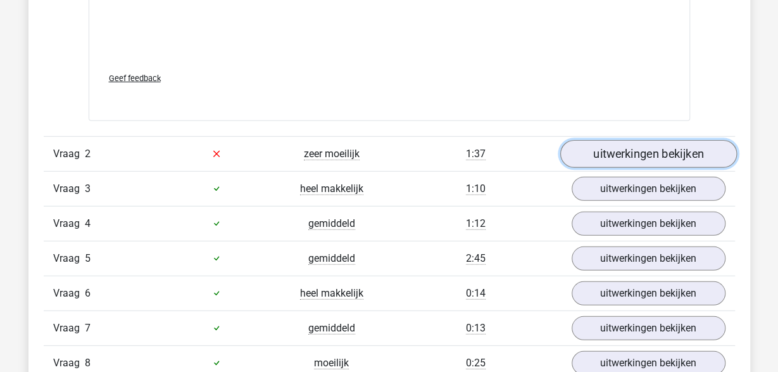
click at [679, 152] on link "uitwerkingen bekijken" at bounding box center [648, 154] width 177 height 28
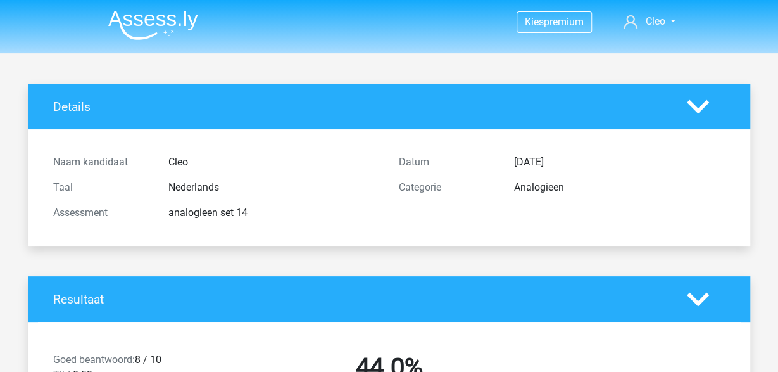
scroll to position [132, 0]
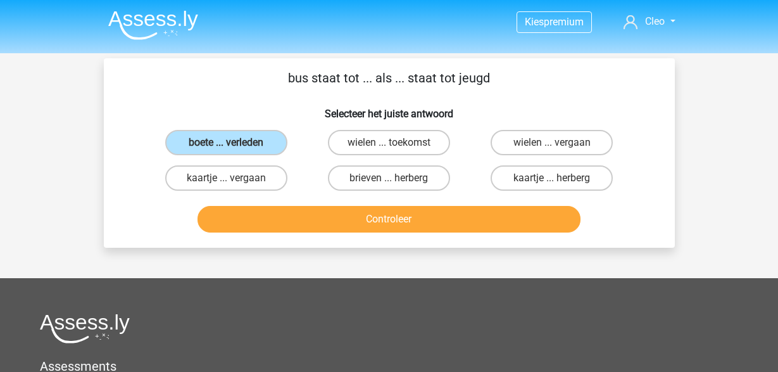
scroll to position [240, 0]
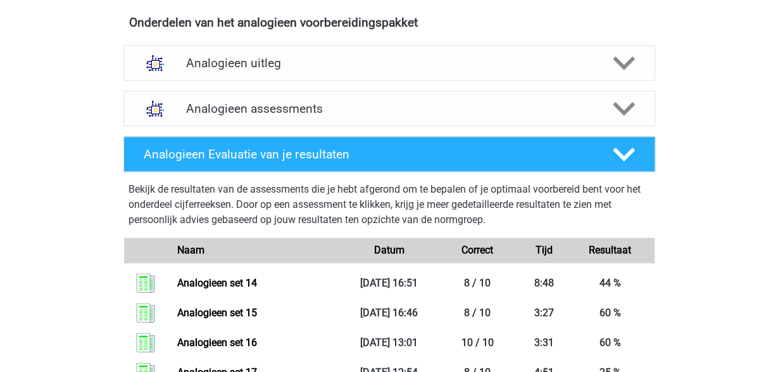
scroll to position [659, 0]
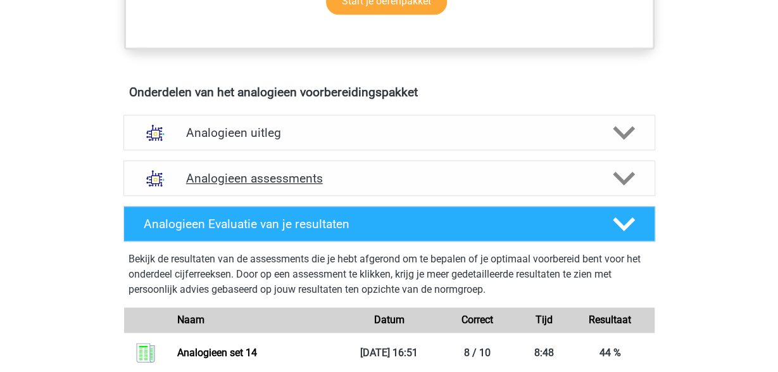
click at [631, 172] on polygon at bounding box center [624, 178] width 22 height 14
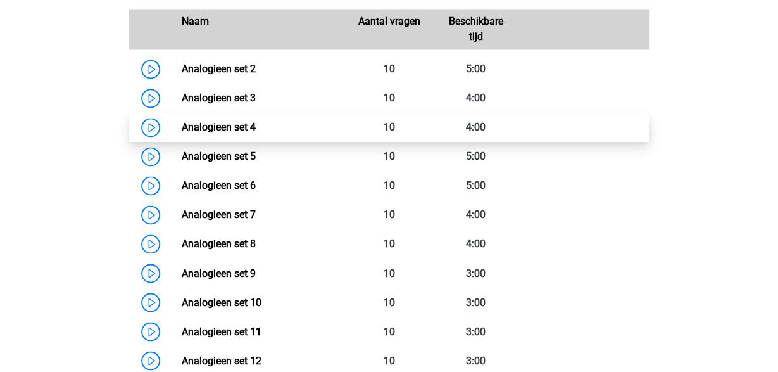
scroll to position [988, 0]
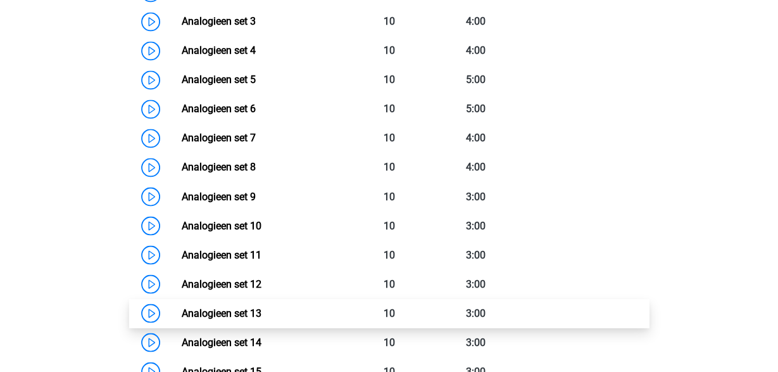
click at [249, 313] on link "Analogieen set 13" at bounding box center [222, 312] width 80 height 12
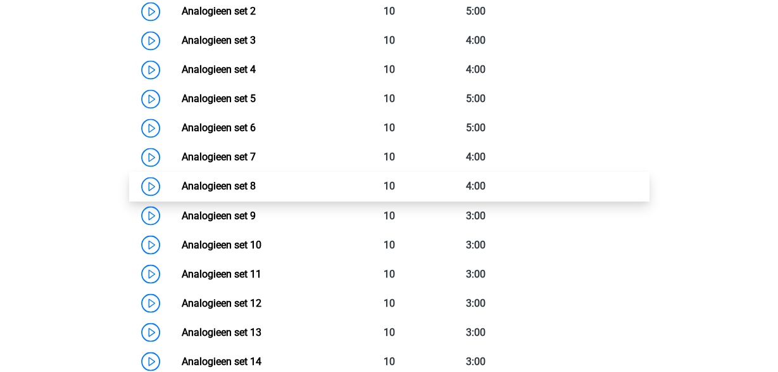
scroll to position [1054, 0]
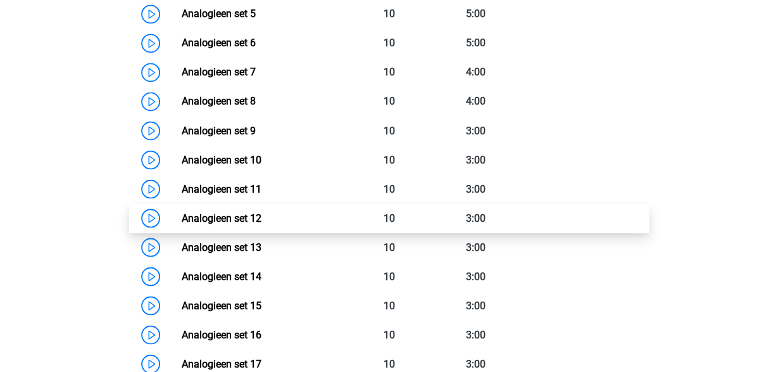
click at [253, 215] on link "Analogieen set 12" at bounding box center [222, 218] width 80 height 12
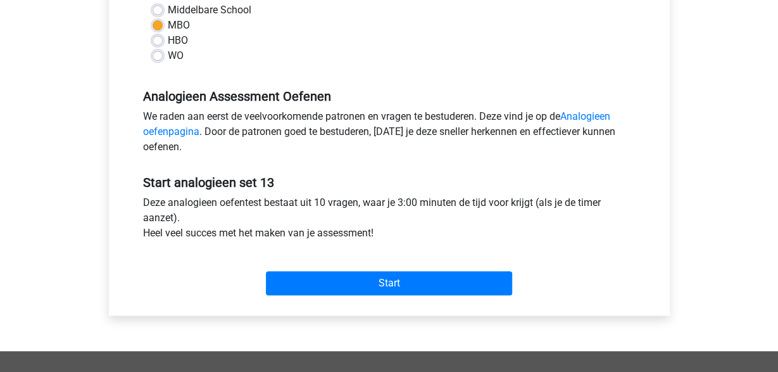
scroll to position [329, 0]
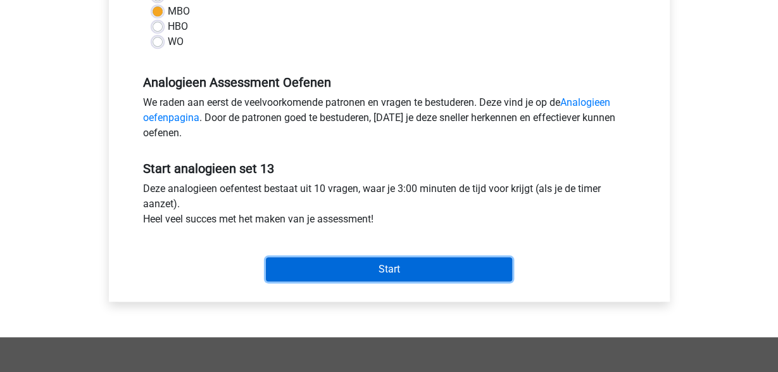
click at [424, 268] on input "Start" at bounding box center [389, 269] width 246 height 24
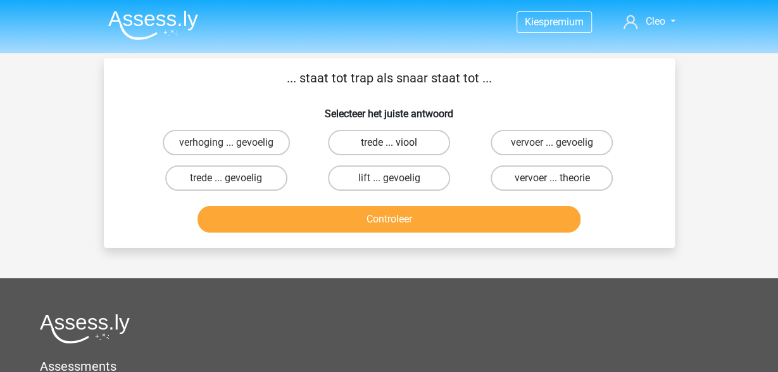
click at [395, 140] on label "trede ... viool" at bounding box center [389, 142] width 122 height 25
click at [395, 142] on input "trede ... viool" at bounding box center [393, 146] width 8 height 8
radio input "true"
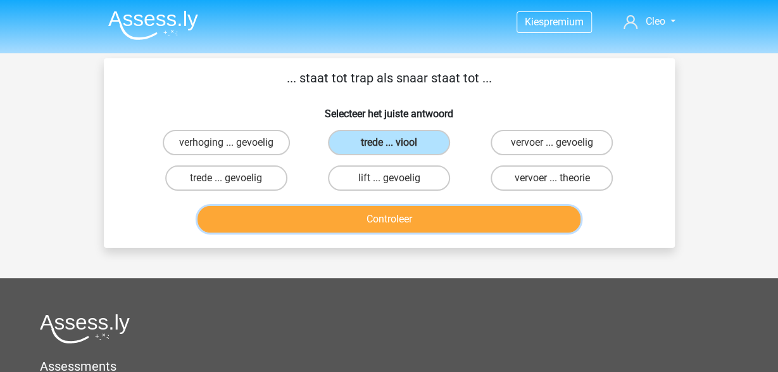
click at [417, 218] on button "Controleer" at bounding box center [389, 219] width 383 height 27
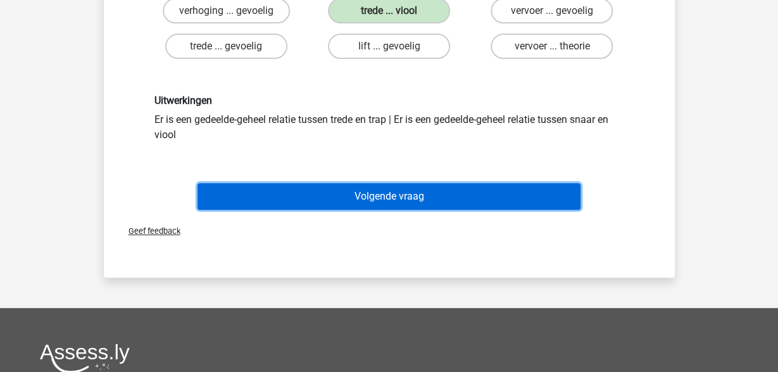
click at [421, 195] on button "Volgende vraag" at bounding box center [389, 196] width 383 height 27
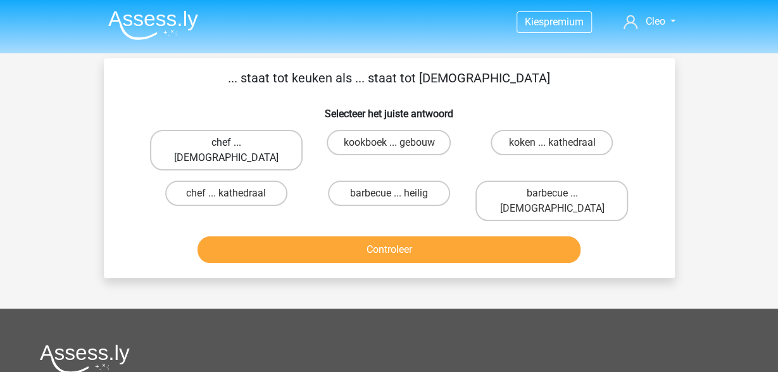
click at [263, 134] on label "chef ... priester" at bounding box center [226, 150] width 153 height 41
click at [234, 142] on input "chef ... priester" at bounding box center [230, 146] width 8 height 8
radio input "true"
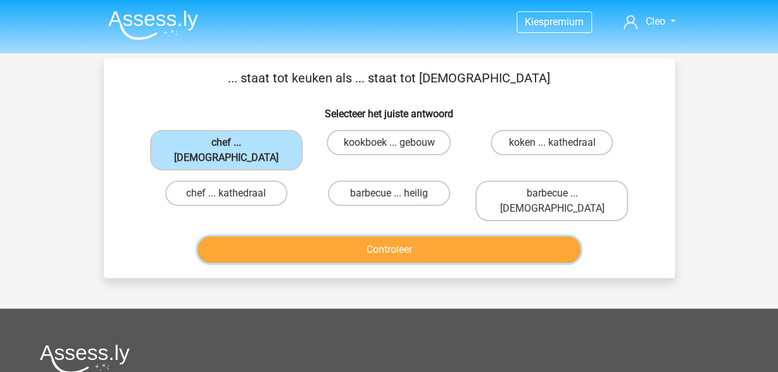
click at [338, 236] on button "Controleer" at bounding box center [389, 249] width 383 height 27
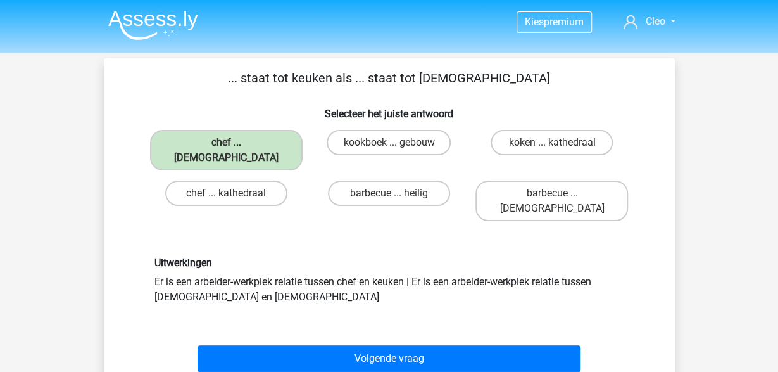
scroll to position [66, 0]
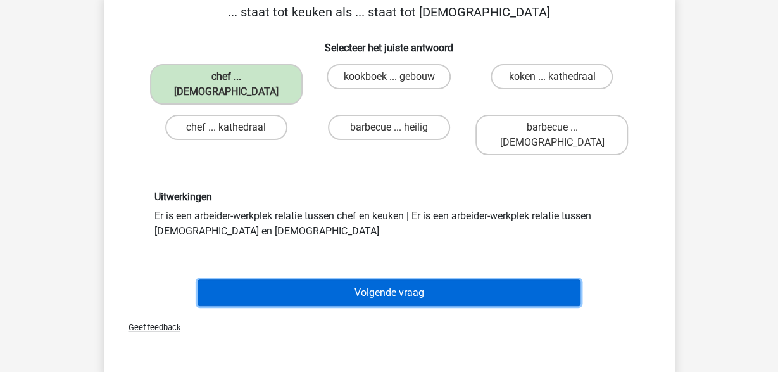
click at [351, 279] on button "Volgende vraag" at bounding box center [389, 292] width 383 height 27
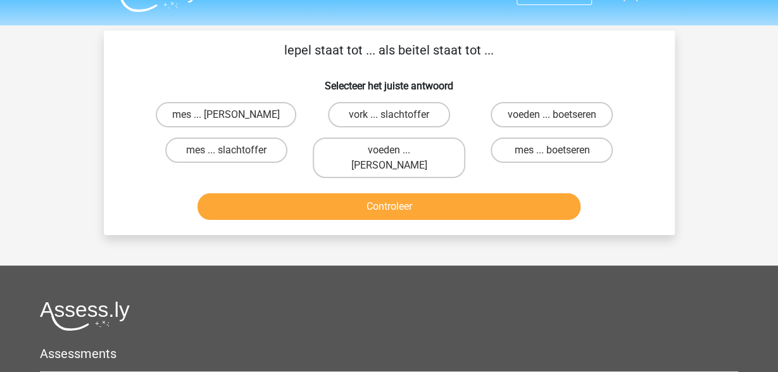
scroll to position [0, 0]
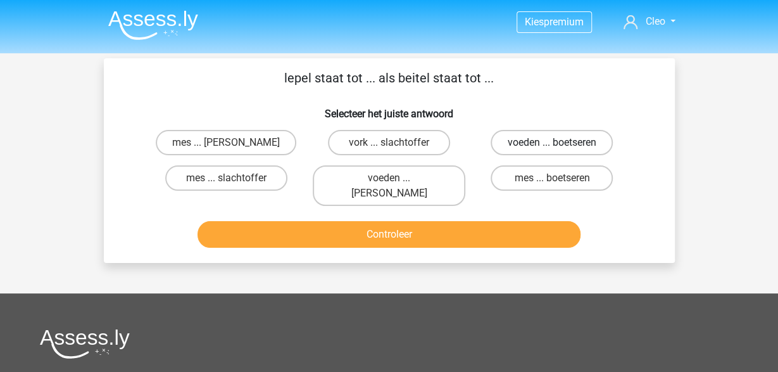
click at [579, 138] on label "voeden ... boetseren" at bounding box center [552, 142] width 122 height 25
click at [560, 142] on input "voeden ... boetseren" at bounding box center [556, 146] width 8 height 8
radio input "true"
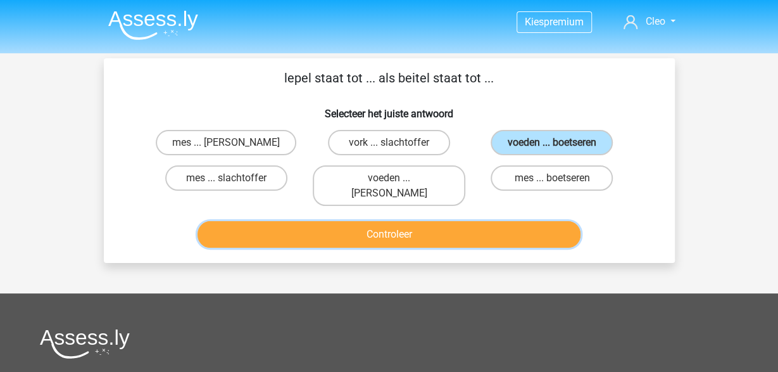
click at [454, 222] on button "Controleer" at bounding box center [389, 234] width 383 height 27
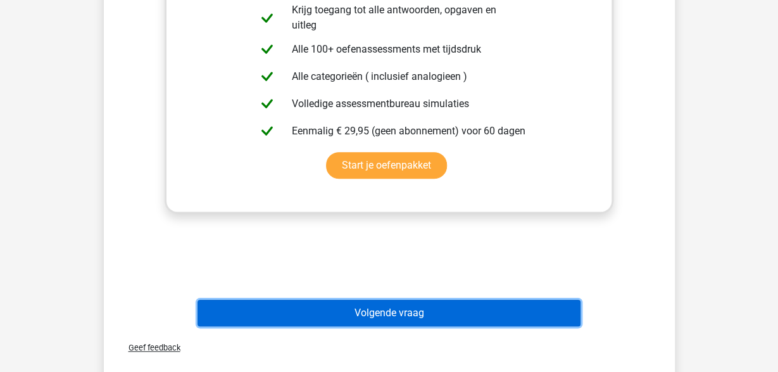
click at [451, 303] on button "Volgende vraag" at bounding box center [389, 313] width 383 height 27
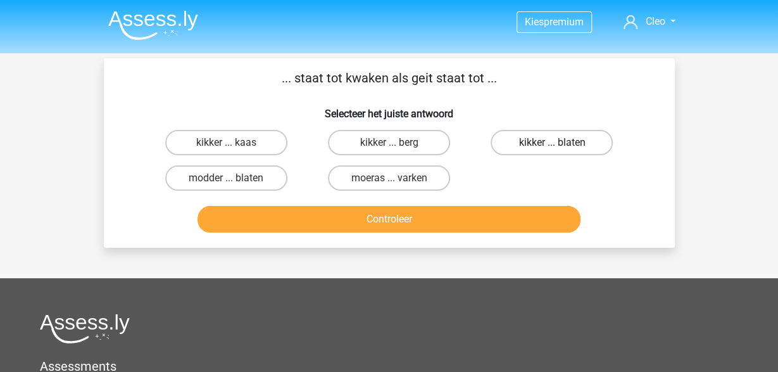
click at [586, 145] on label "kikker ... blaten" at bounding box center [552, 142] width 122 height 25
click at [560, 145] on input "kikker ... blaten" at bounding box center [556, 146] width 8 height 8
radio input "true"
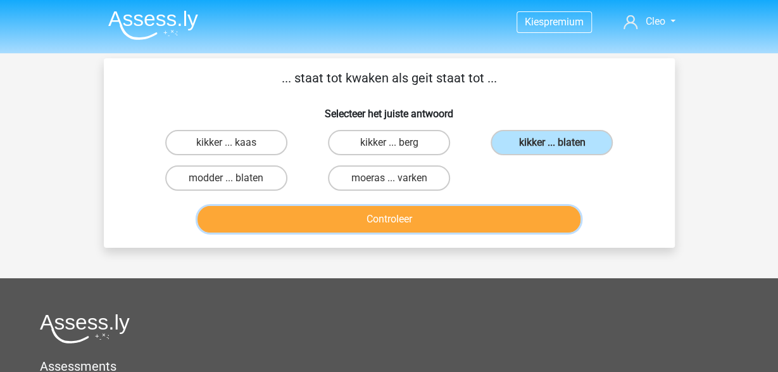
click at [555, 221] on button "Controleer" at bounding box center [389, 219] width 383 height 27
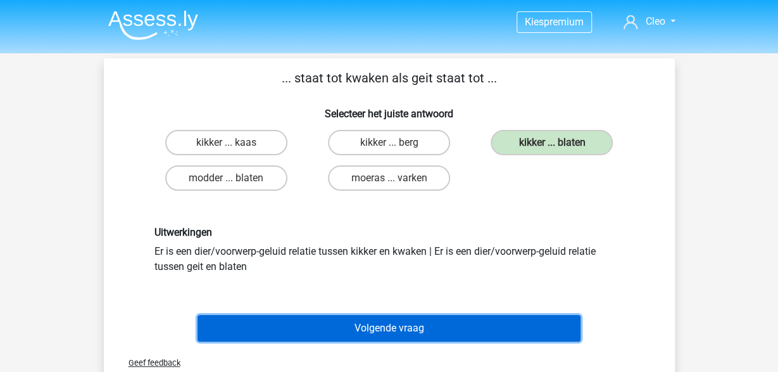
click at [482, 325] on button "Volgende vraag" at bounding box center [389, 328] width 383 height 27
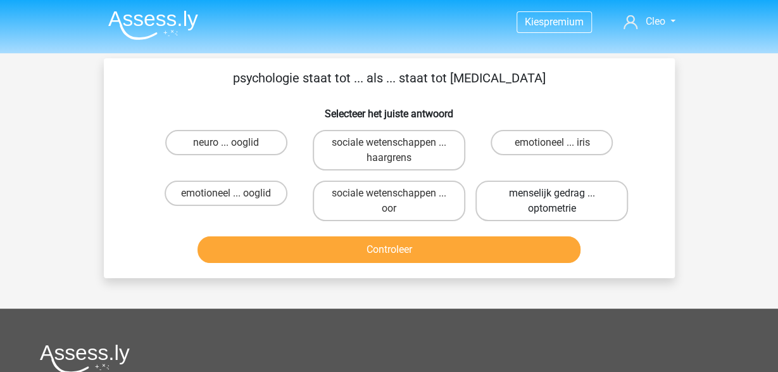
click at [605, 201] on label "menselijk gedrag ... optometrie" at bounding box center [552, 200] width 153 height 41
click at [560, 201] on input "menselijk gedrag ... optometrie" at bounding box center [556, 197] width 8 height 8
radio input "true"
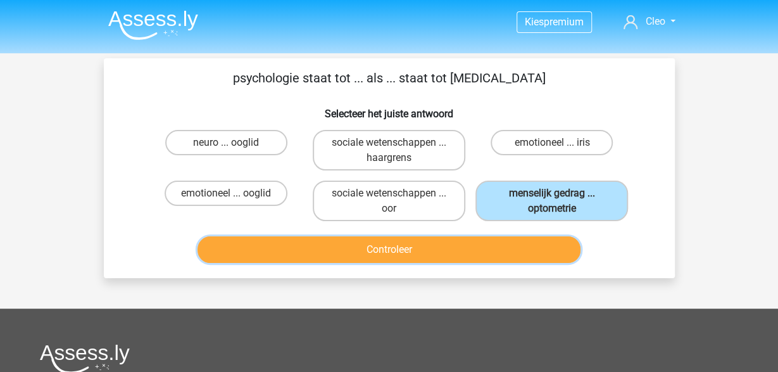
click at [484, 248] on button "Controleer" at bounding box center [389, 249] width 383 height 27
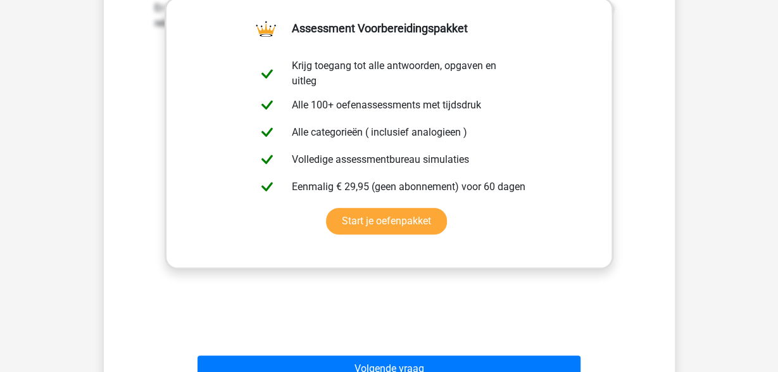
scroll to position [329, 0]
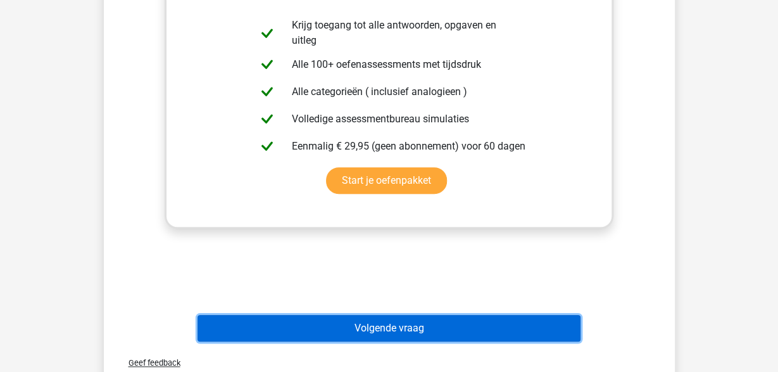
click at [443, 325] on button "Volgende vraag" at bounding box center [389, 328] width 383 height 27
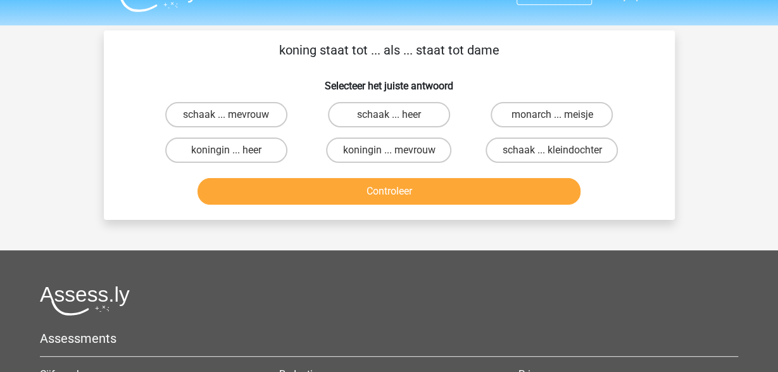
scroll to position [0, 0]
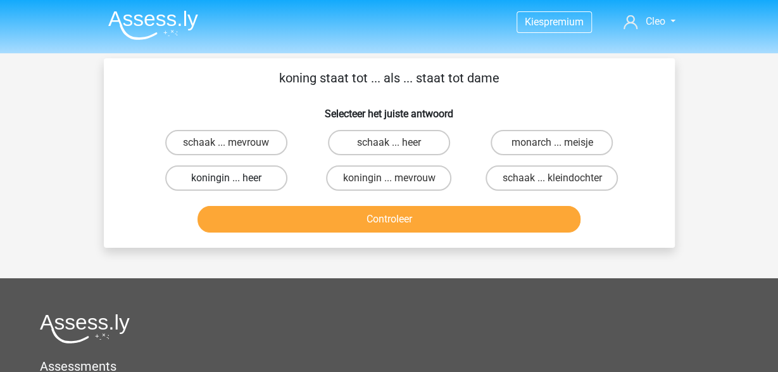
click at [239, 188] on label "koningin ... heer" at bounding box center [226, 177] width 122 height 25
click at [234, 186] on input "koningin ... heer" at bounding box center [230, 182] width 8 height 8
radio input "true"
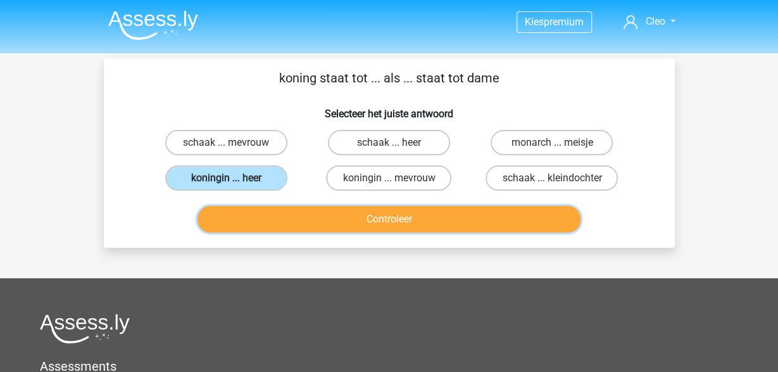
click at [380, 220] on button "Controleer" at bounding box center [389, 219] width 383 height 27
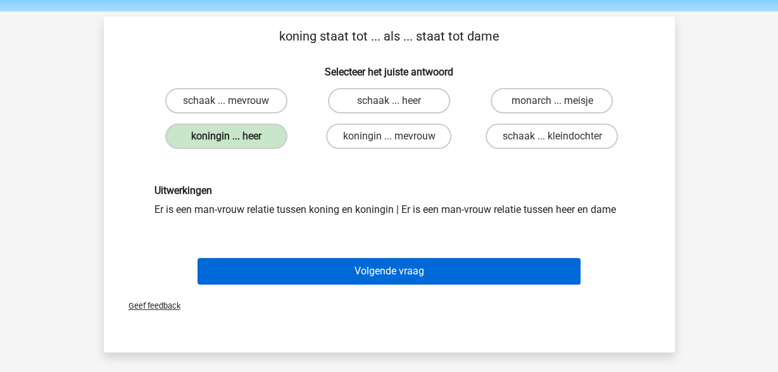
scroll to position [66, 0]
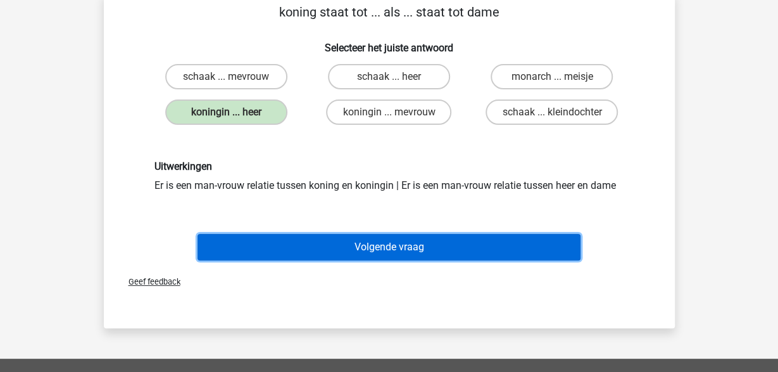
click at [493, 250] on button "Volgende vraag" at bounding box center [389, 247] width 383 height 27
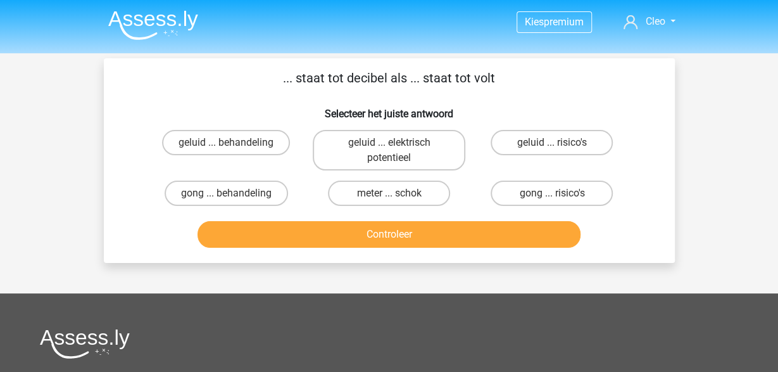
scroll to position [0, 0]
click at [429, 154] on label "geluid ... elektrisch potentieel" at bounding box center [389, 150] width 153 height 41
click at [397, 151] on input "geluid ... elektrisch potentieel" at bounding box center [393, 146] width 8 height 8
radio input "true"
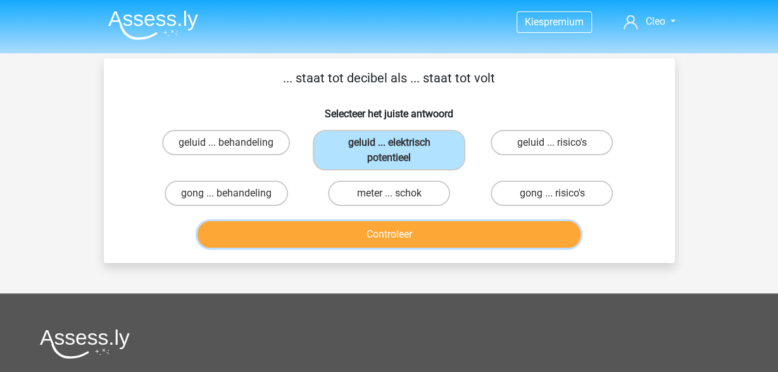
click at [444, 243] on button "Controleer" at bounding box center [389, 234] width 383 height 27
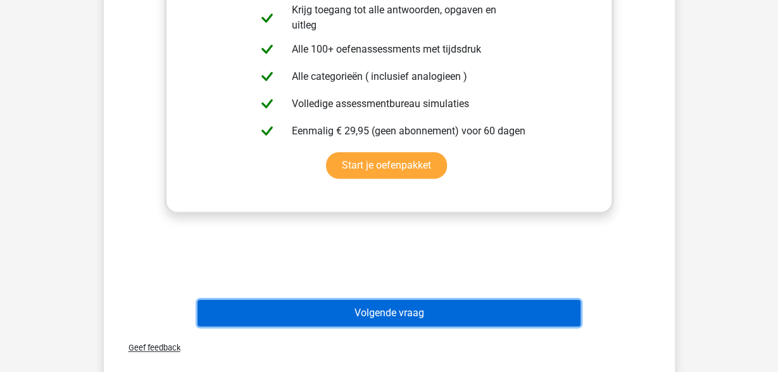
click at [439, 308] on button "Volgende vraag" at bounding box center [389, 313] width 383 height 27
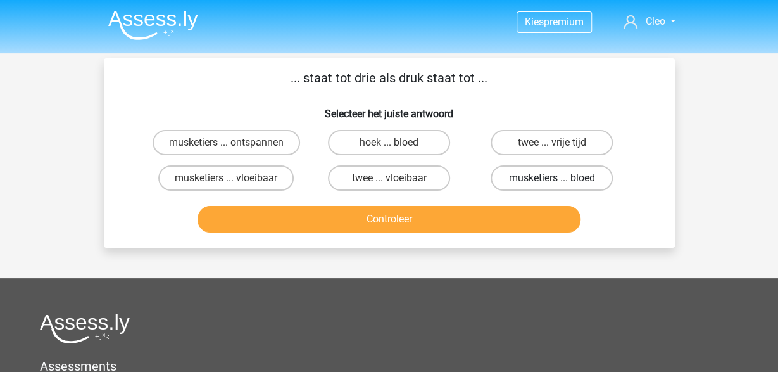
click at [581, 186] on label "musketiers ... bloed" at bounding box center [552, 177] width 122 height 25
click at [560, 186] on input "musketiers ... bloed" at bounding box center [556, 182] width 8 height 8
radio input "true"
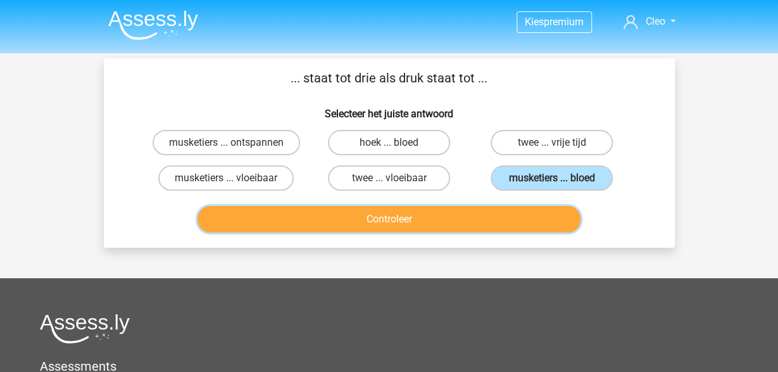
click at [551, 216] on button "Controleer" at bounding box center [389, 219] width 383 height 27
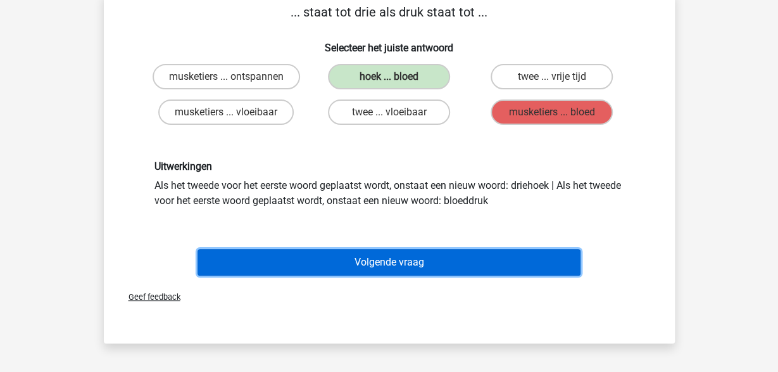
click at [533, 260] on button "Volgende vraag" at bounding box center [389, 262] width 383 height 27
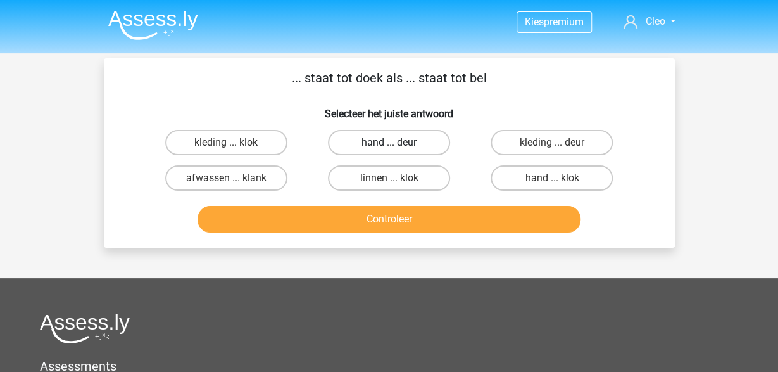
click at [381, 139] on label "hand ... deur" at bounding box center [389, 142] width 122 height 25
click at [389, 142] on input "hand ... deur" at bounding box center [393, 146] width 8 height 8
radio input "true"
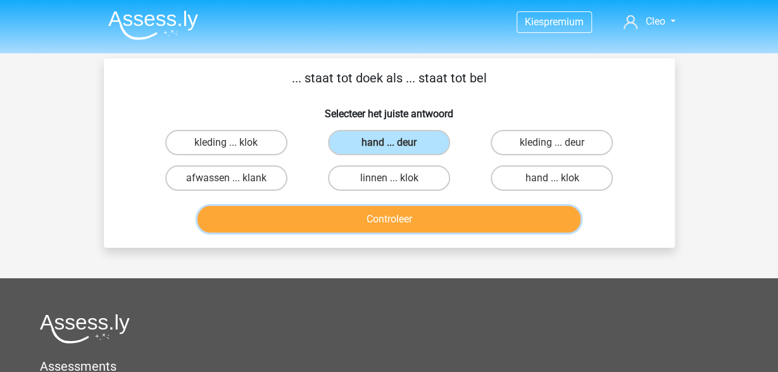
click at [386, 215] on button "Controleer" at bounding box center [389, 219] width 383 height 27
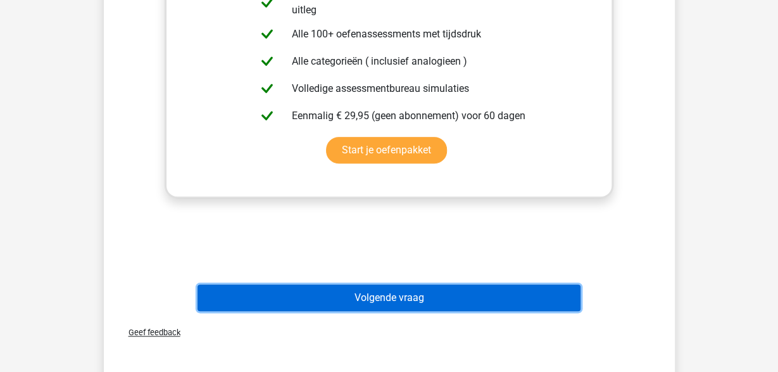
click at [402, 293] on button "Volgende vraag" at bounding box center [389, 297] width 383 height 27
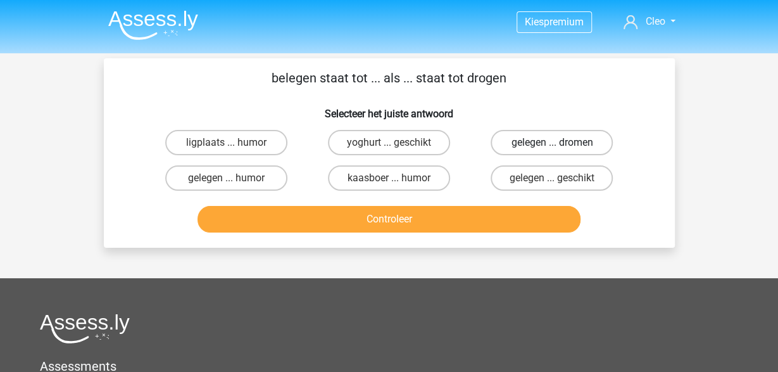
click at [589, 140] on label "gelegen ... dromen" at bounding box center [552, 142] width 122 height 25
click at [560, 142] on input "gelegen ... dromen" at bounding box center [556, 146] width 8 height 8
radio input "true"
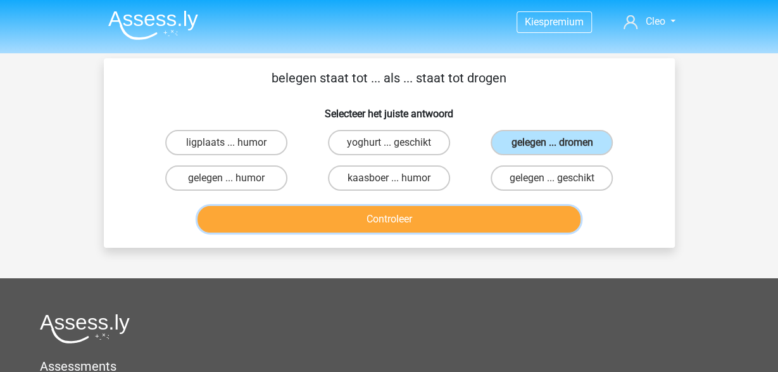
click at [550, 213] on button "Controleer" at bounding box center [389, 219] width 383 height 27
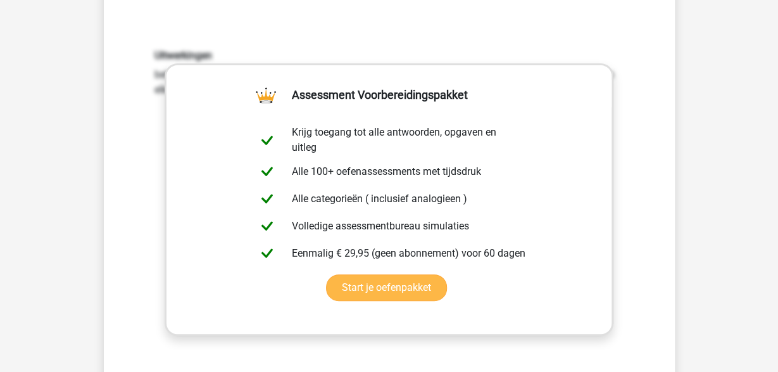
scroll to position [329, 0]
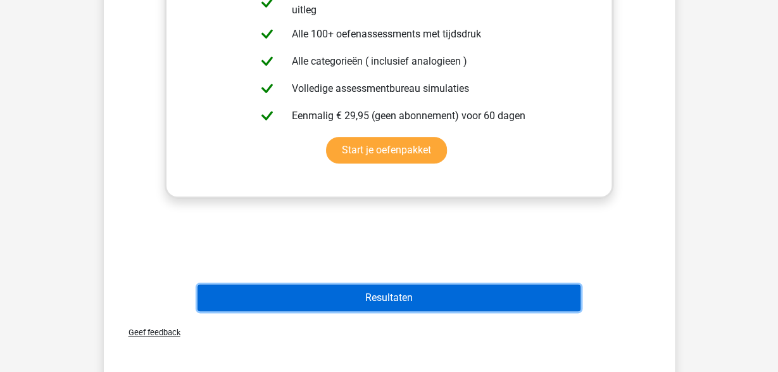
click at [464, 296] on button "Resultaten" at bounding box center [389, 297] width 383 height 27
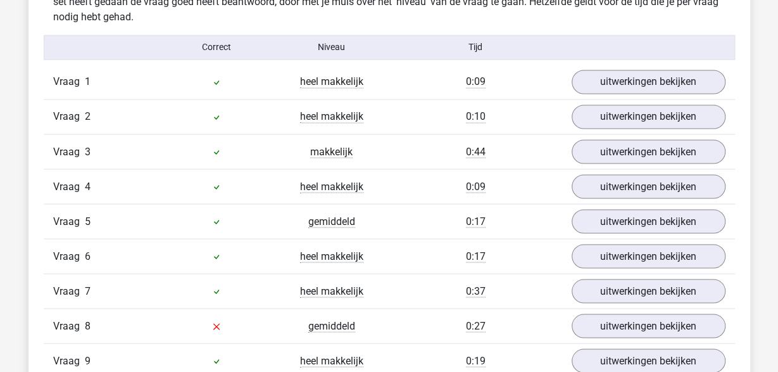
scroll to position [1054, 0]
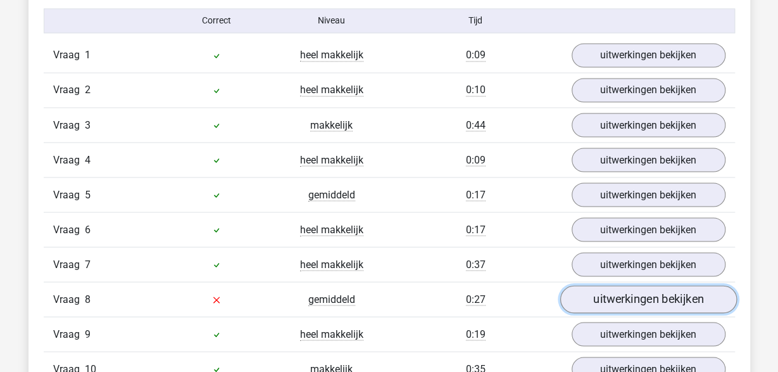
click at [647, 289] on link "uitwerkingen bekijken" at bounding box center [648, 299] width 177 height 28
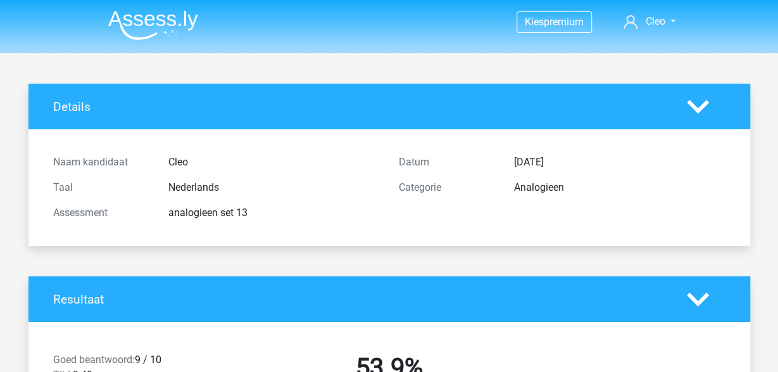
scroll to position [0, 0]
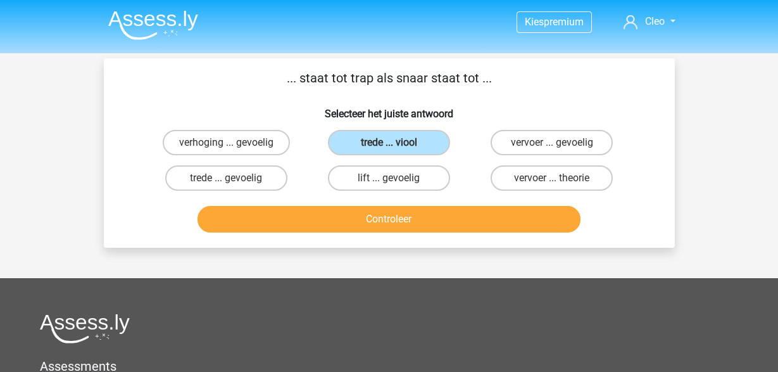
scroll to position [240, 0]
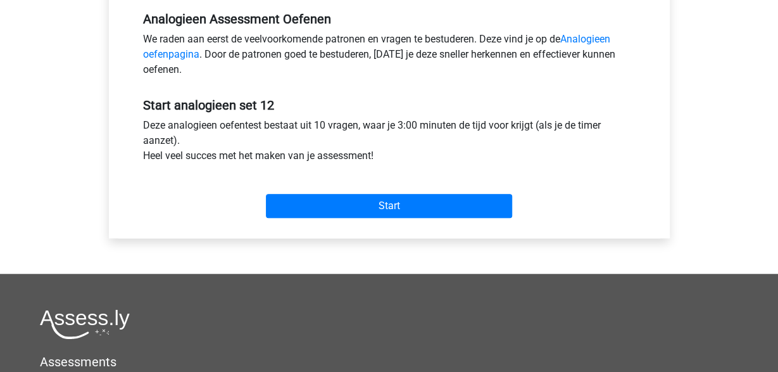
scroll to position [395, 0]
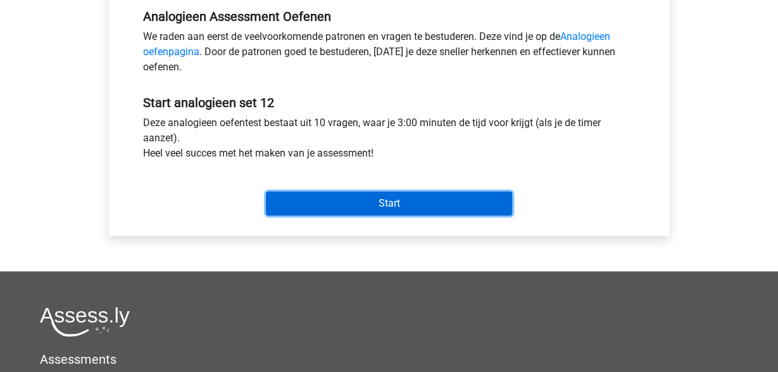
click at [453, 205] on input "Start" at bounding box center [389, 203] width 246 height 24
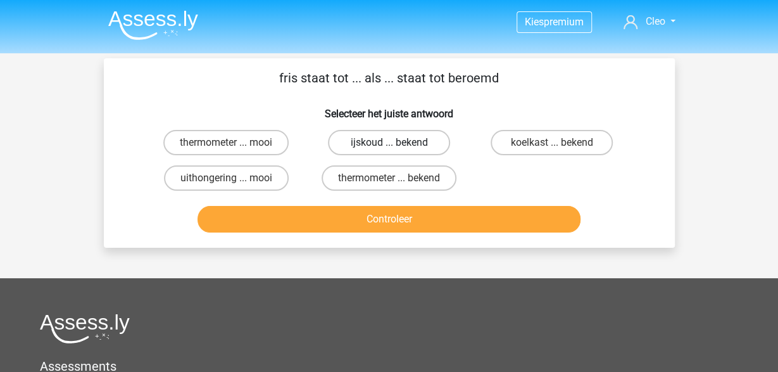
click at [425, 141] on label "ijskoud ... bekend" at bounding box center [389, 142] width 122 height 25
click at [397, 142] on input "ijskoud ... bekend" at bounding box center [393, 146] width 8 height 8
radio input "true"
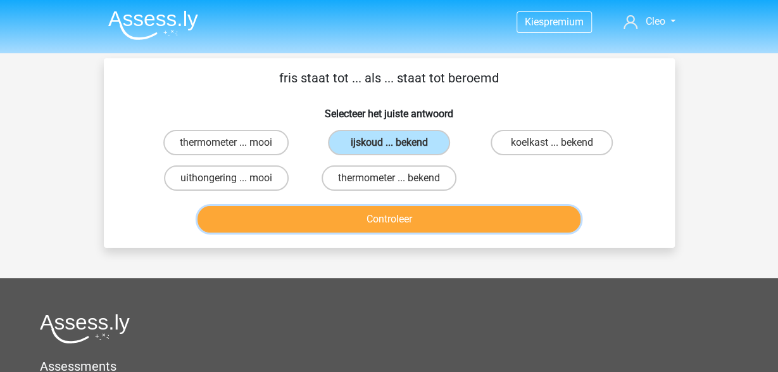
click at [496, 214] on button "Controleer" at bounding box center [389, 219] width 383 height 27
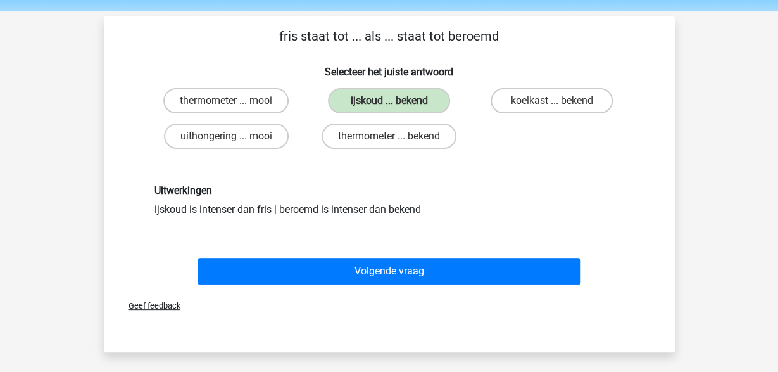
scroll to position [66, 0]
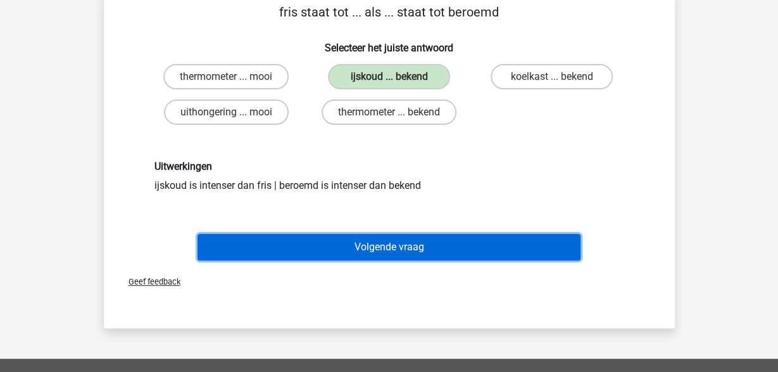
click at [491, 248] on button "Volgende vraag" at bounding box center [389, 247] width 383 height 27
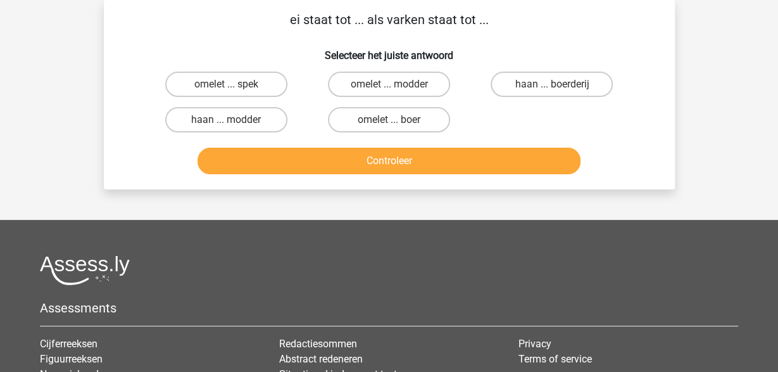
scroll to position [0, 0]
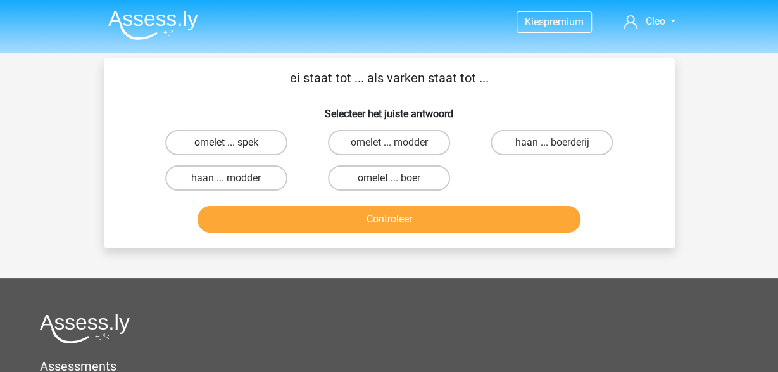
click at [248, 137] on label "omelet ... spek" at bounding box center [226, 142] width 122 height 25
click at [234, 142] on input "omelet ... spek" at bounding box center [230, 146] width 8 height 8
radio input "true"
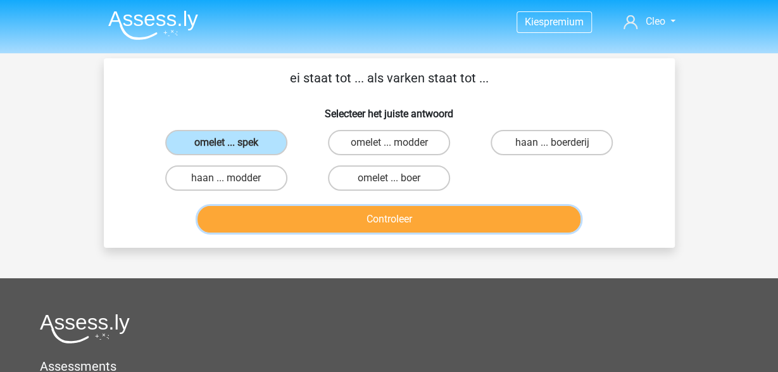
click at [314, 219] on button "Controleer" at bounding box center [389, 219] width 383 height 27
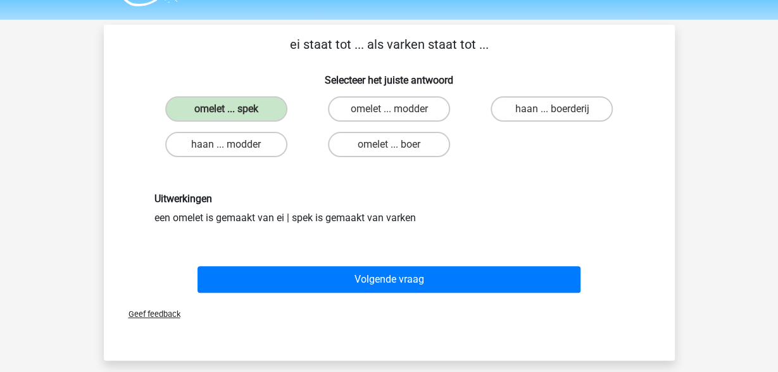
scroll to position [66, 0]
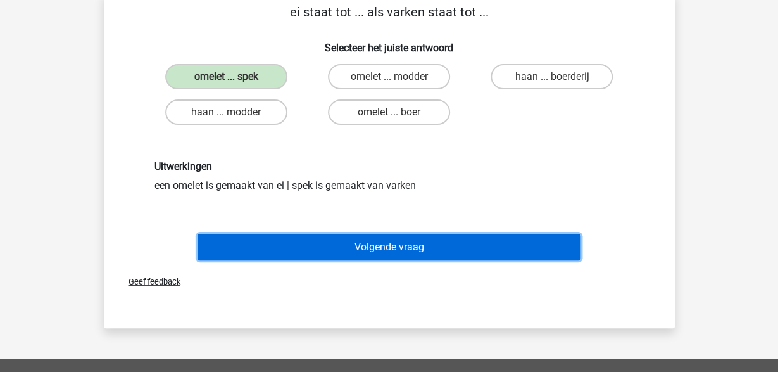
click at [365, 244] on button "Volgende vraag" at bounding box center [389, 247] width 383 height 27
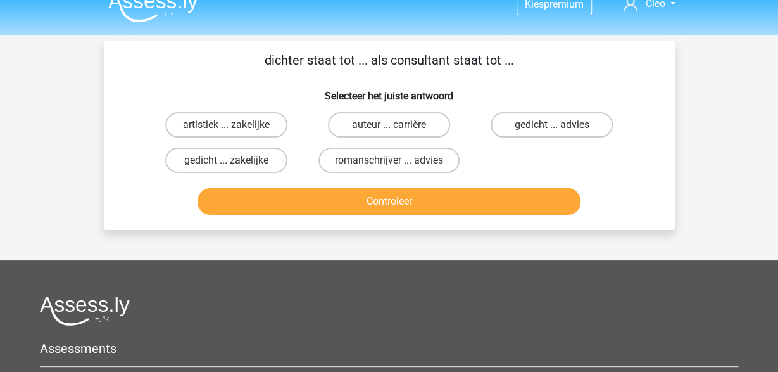
scroll to position [0, 0]
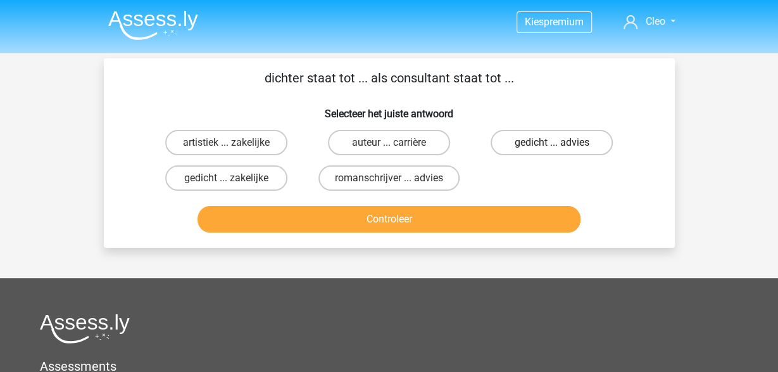
click at [582, 139] on label "gedicht ... advies" at bounding box center [552, 142] width 122 height 25
click at [560, 142] on input "gedicht ... advies" at bounding box center [556, 146] width 8 height 8
radio input "true"
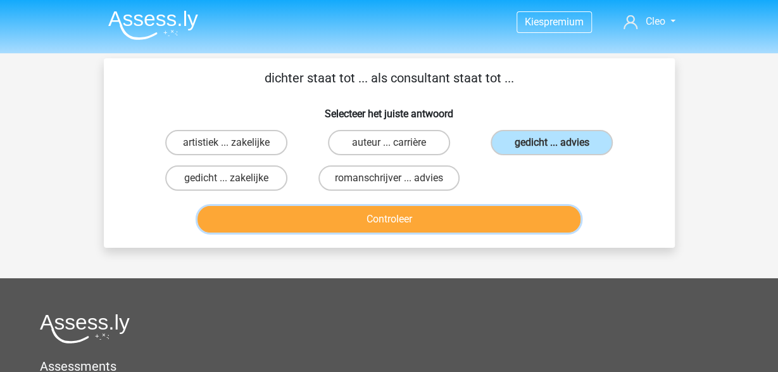
click at [538, 217] on button "Controleer" at bounding box center [389, 219] width 383 height 27
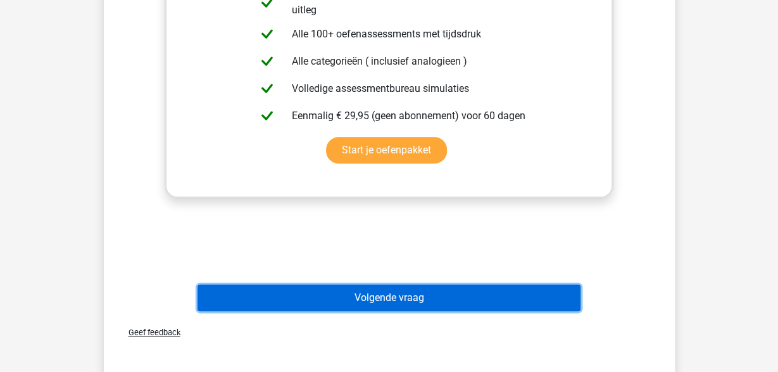
click at [509, 296] on button "Volgende vraag" at bounding box center [389, 297] width 383 height 27
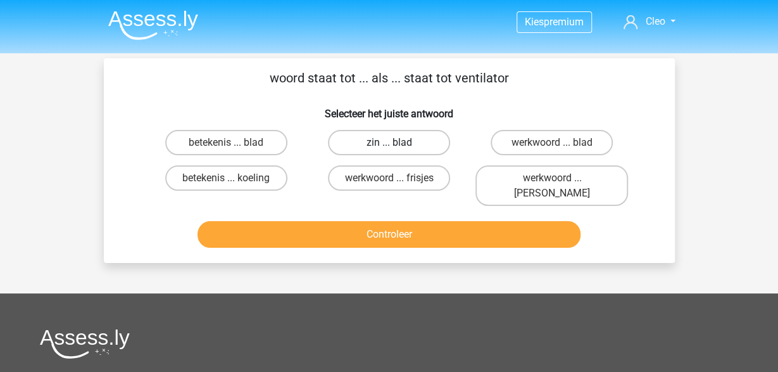
click at [417, 135] on label "zin ... blad" at bounding box center [389, 142] width 122 height 25
click at [397, 142] on input "zin ... blad" at bounding box center [393, 146] width 8 height 8
radio input "true"
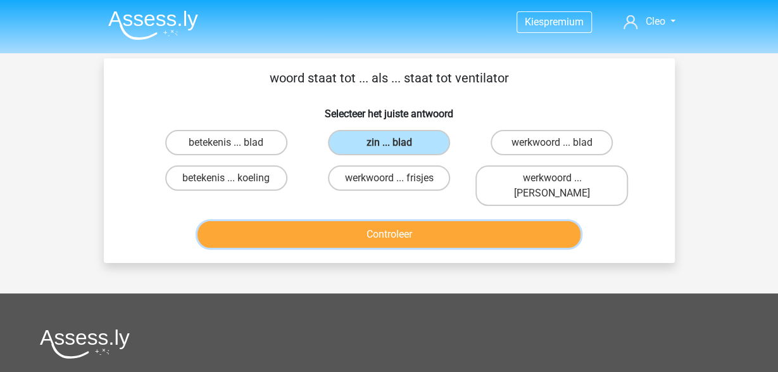
click at [494, 222] on button "Controleer" at bounding box center [389, 234] width 383 height 27
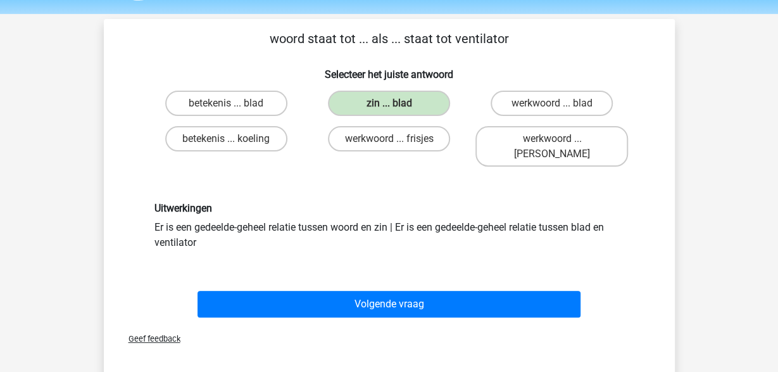
scroll to position [66, 0]
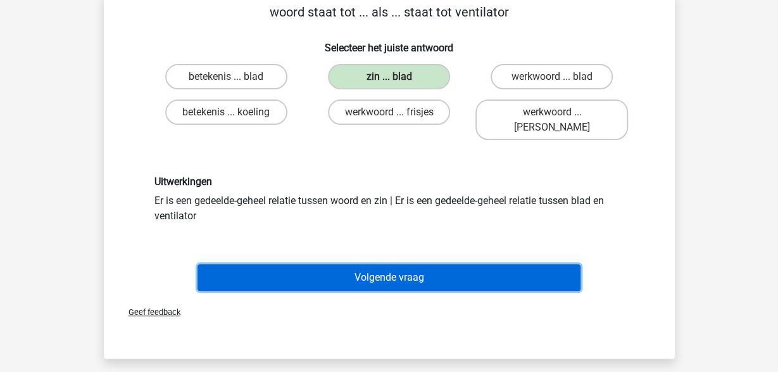
click at [491, 265] on button "Volgende vraag" at bounding box center [389, 277] width 383 height 27
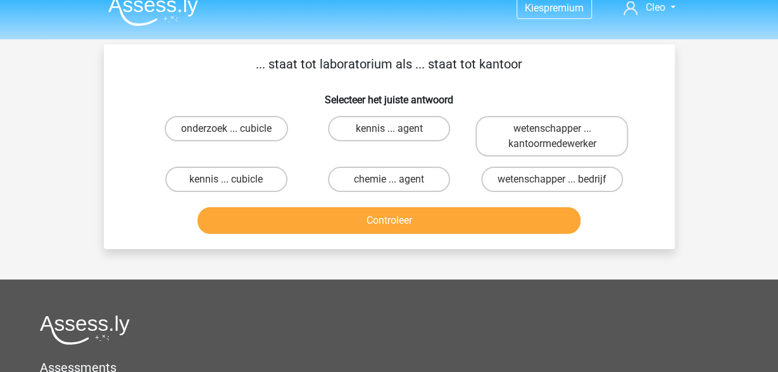
scroll to position [0, 0]
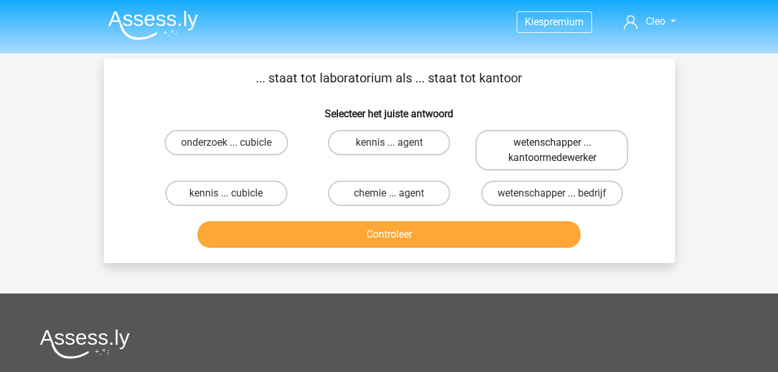
click at [591, 145] on label "wetenschapper ... kantoormedewerker" at bounding box center [552, 150] width 153 height 41
click at [560, 145] on input "wetenschapper ... kantoormedewerker" at bounding box center [556, 146] width 8 height 8
radio input "true"
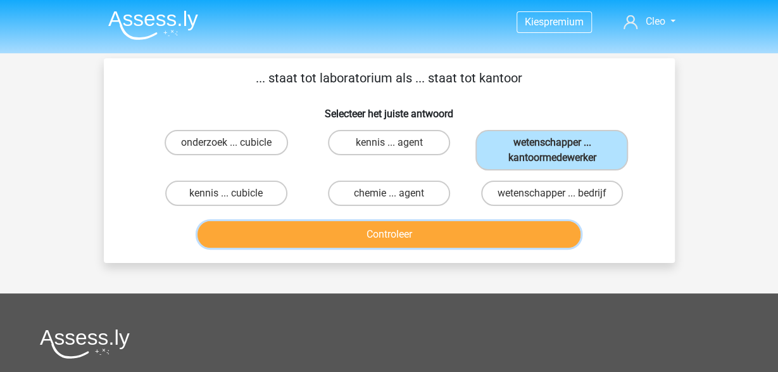
click at [508, 240] on button "Controleer" at bounding box center [389, 234] width 383 height 27
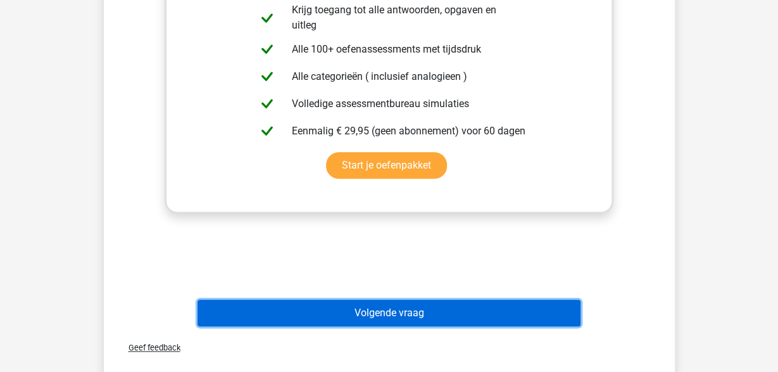
click at [434, 316] on button "Volgende vraag" at bounding box center [389, 313] width 383 height 27
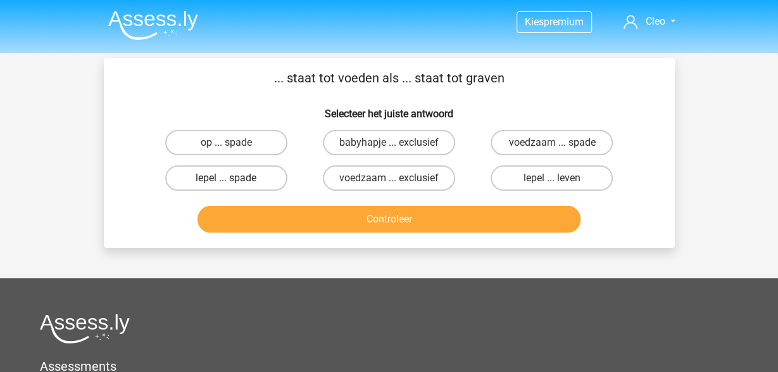
click at [240, 184] on label "lepel ... spade" at bounding box center [226, 177] width 122 height 25
click at [234, 184] on input "lepel ... spade" at bounding box center [230, 182] width 8 height 8
radio input "true"
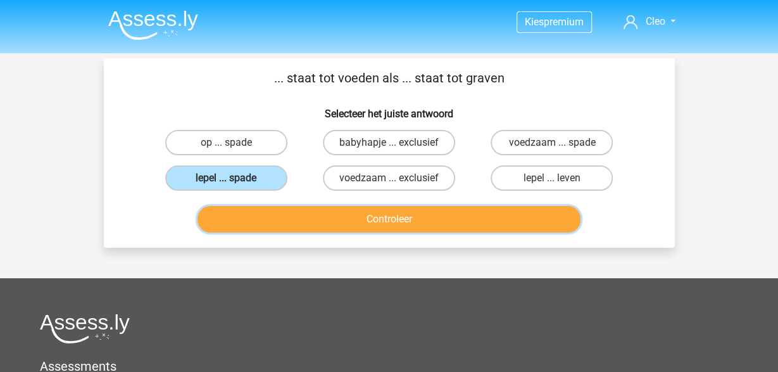
click at [328, 214] on button "Controleer" at bounding box center [389, 219] width 383 height 27
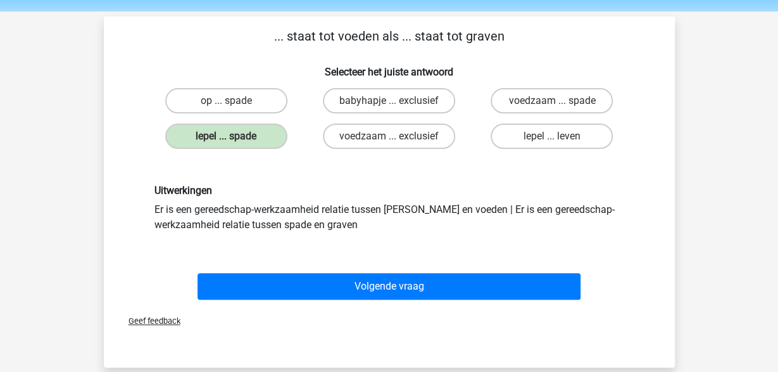
scroll to position [66, 0]
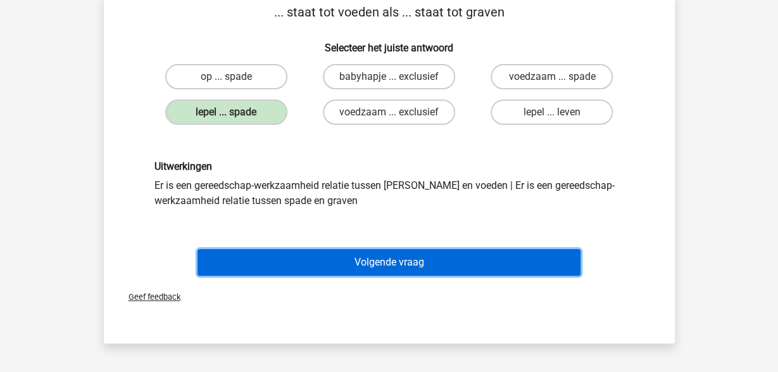
click at [531, 262] on button "Volgende vraag" at bounding box center [389, 262] width 383 height 27
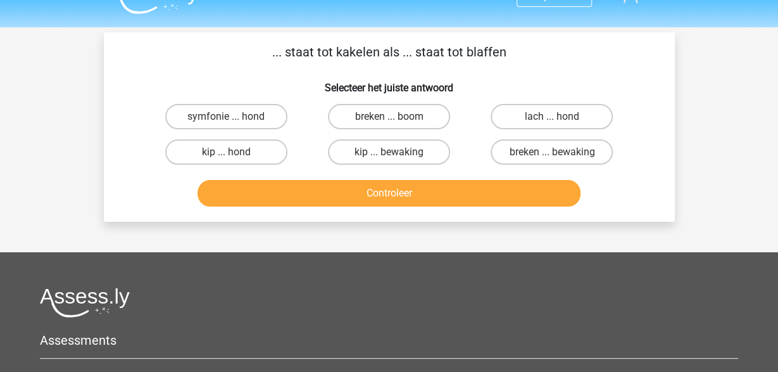
scroll to position [0, 0]
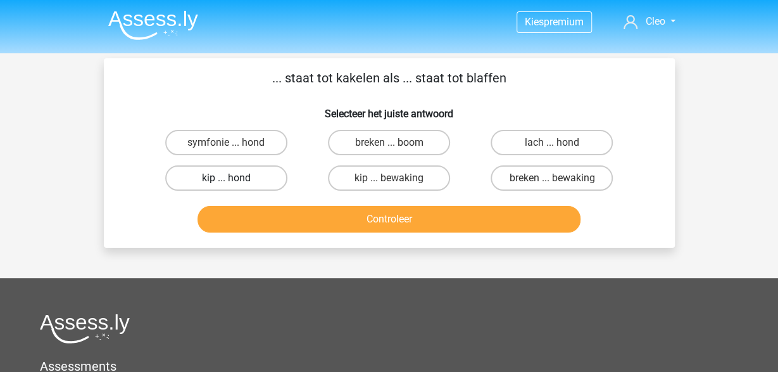
click at [220, 177] on label "kip ... hond" at bounding box center [226, 177] width 122 height 25
click at [226, 178] on input "kip ... hond" at bounding box center [230, 182] width 8 height 8
radio input "true"
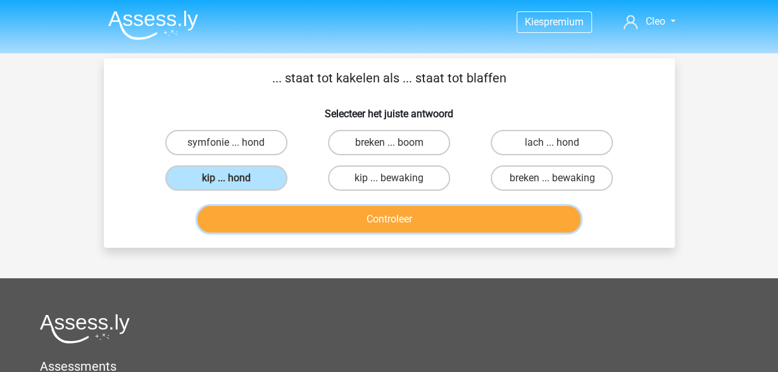
click at [286, 225] on button "Controleer" at bounding box center [389, 219] width 383 height 27
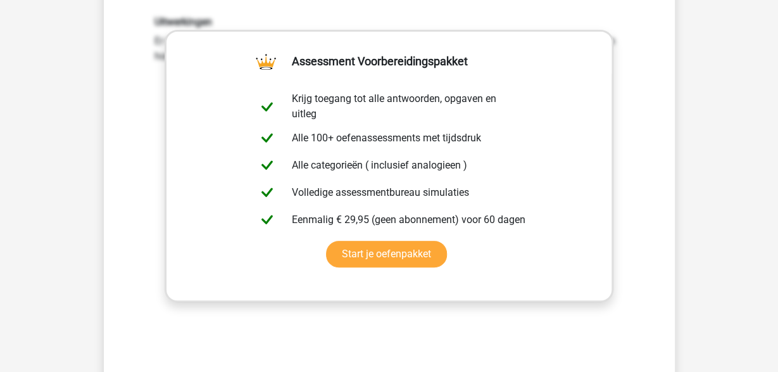
scroll to position [263, 0]
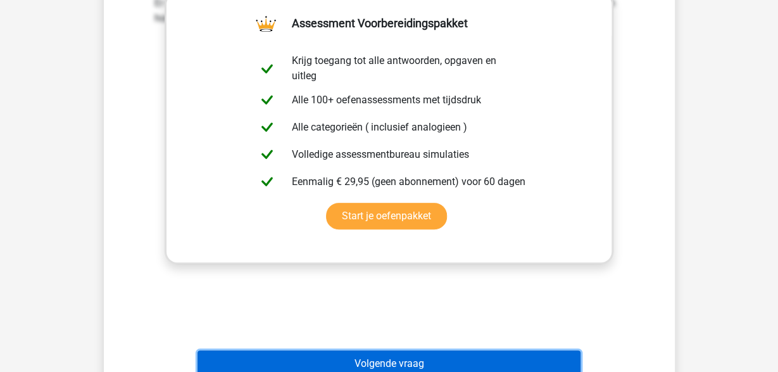
click at [317, 353] on button "Volgende vraag" at bounding box center [389, 363] width 383 height 27
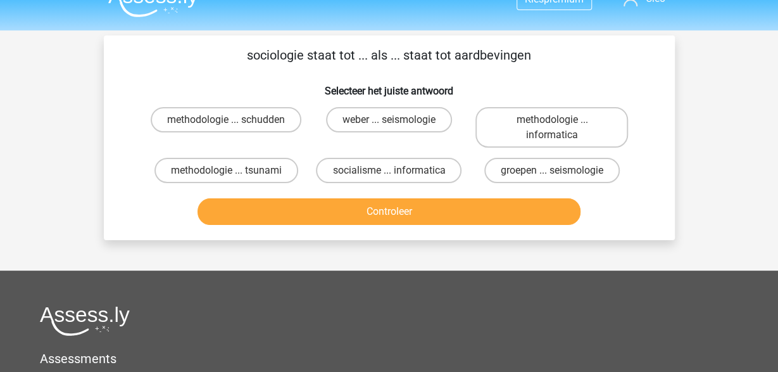
scroll to position [0, 0]
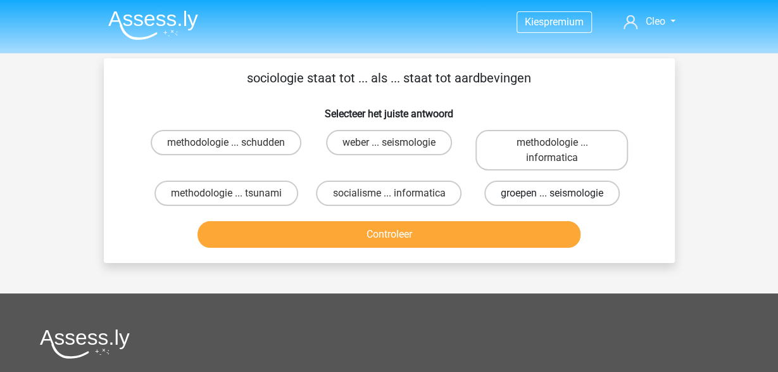
click at [593, 188] on label "groepen ... seismologie" at bounding box center [552, 192] width 136 height 25
click at [560, 193] on input "groepen ... seismologie" at bounding box center [556, 197] width 8 height 8
radio input "true"
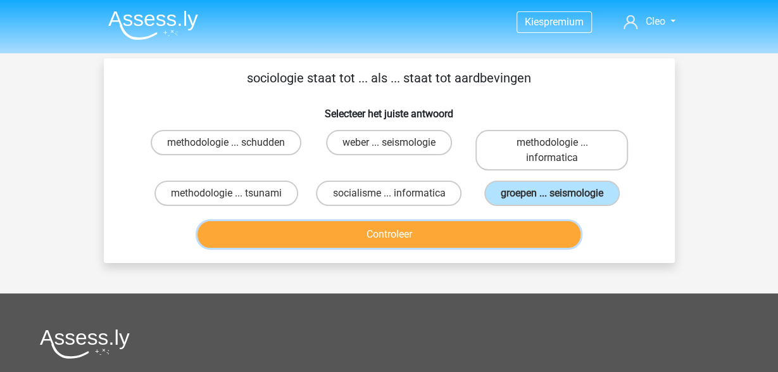
click at [545, 237] on button "Controleer" at bounding box center [389, 234] width 383 height 27
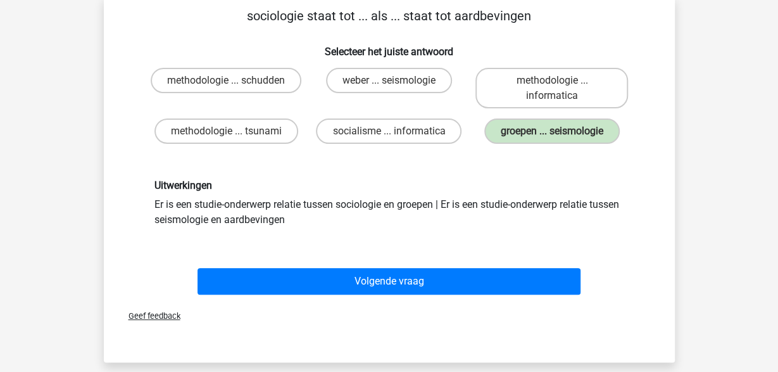
scroll to position [66, 0]
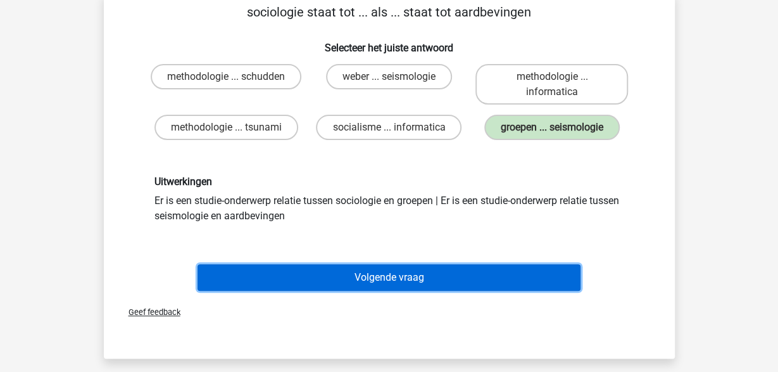
click at [558, 272] on button "Volgende vraag" at bounding box center [389, 277] width 383 height 27
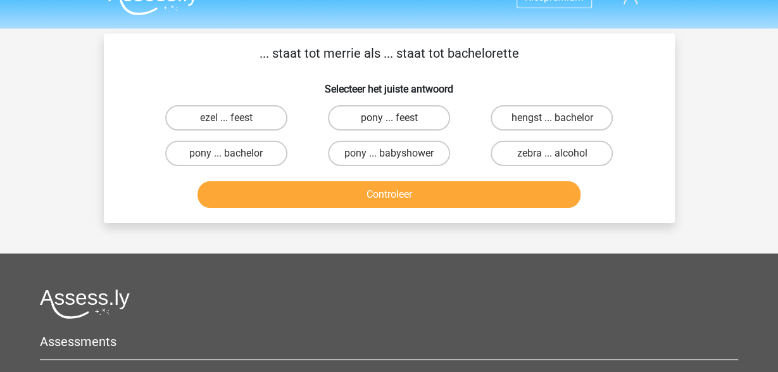
scroll to position [0, 0]
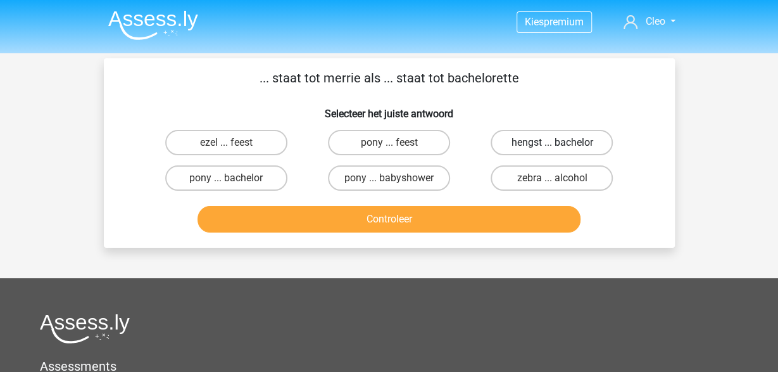
click at [596, 141] on label "hengst ... bachelor" at bounding box center [552, 142] width 122 height 25
click at [560, 142] on input "hengst ... bachelor" at bounding box center [556, 146] width 8 height 8
radio input "true"
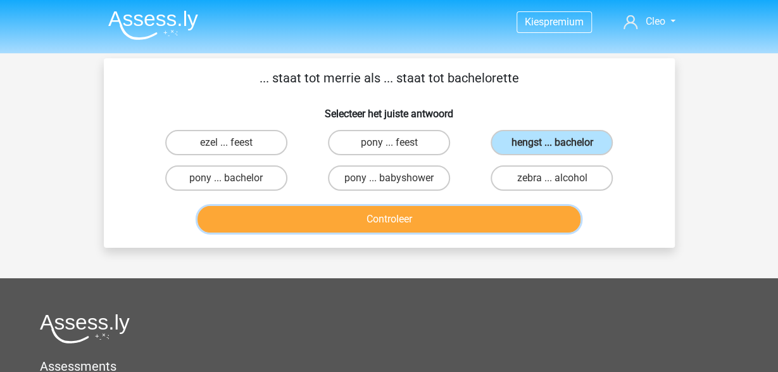
click at [519, 212] on button "Controleer" at bounding box center [389, 219] width 383 height 27
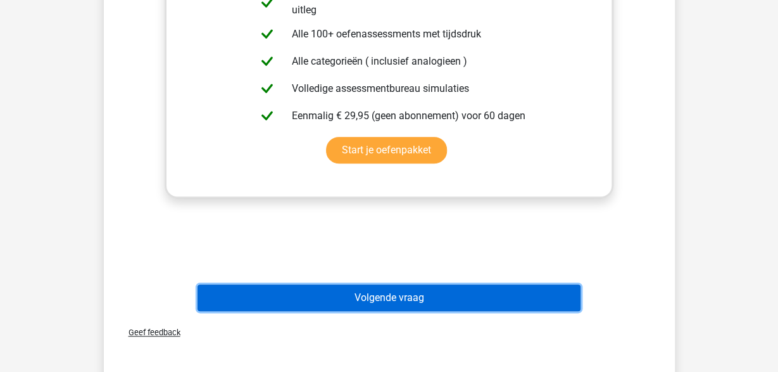
click at [472, 291] on button "Volgende vraag" at bounding box center [389, 297] width 383 height 27
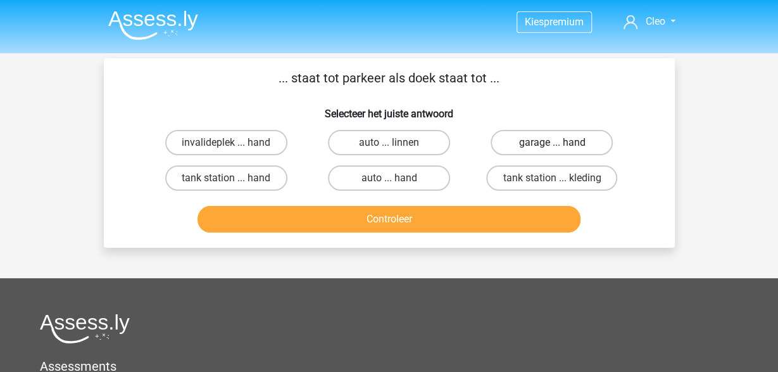
click at [586, 132] on label "garage ... hand" at bounding box center [552, 142] width 122 height 25
click at [560, 142] on input "garage ... hand" at bounding box center [556, 146] width 8 height 8
radio input "true"
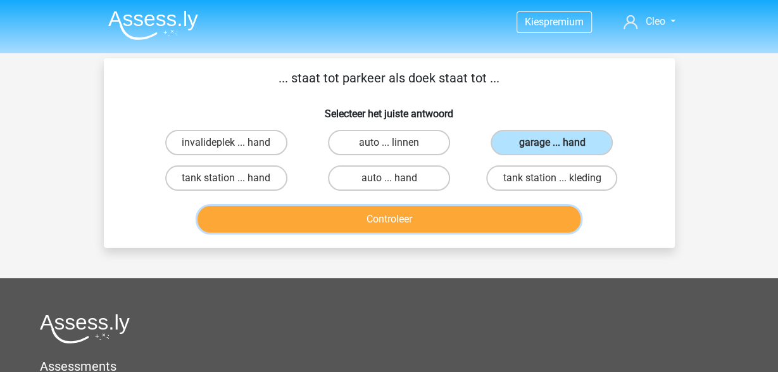
click at [486, 216] on button "Controleer" at bounding box center [389, 219] width 383 height 27
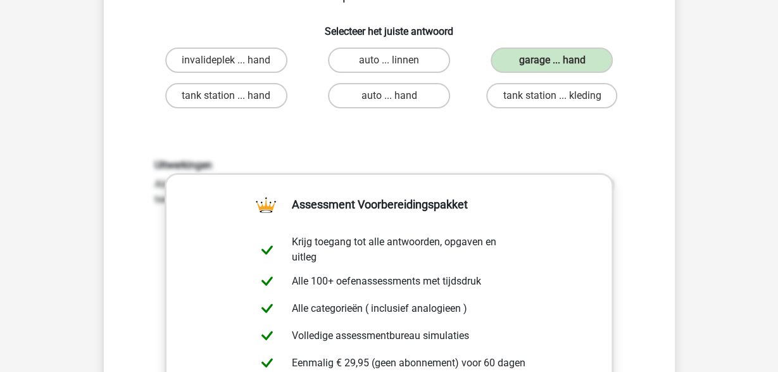
scroll to position [329, 0]
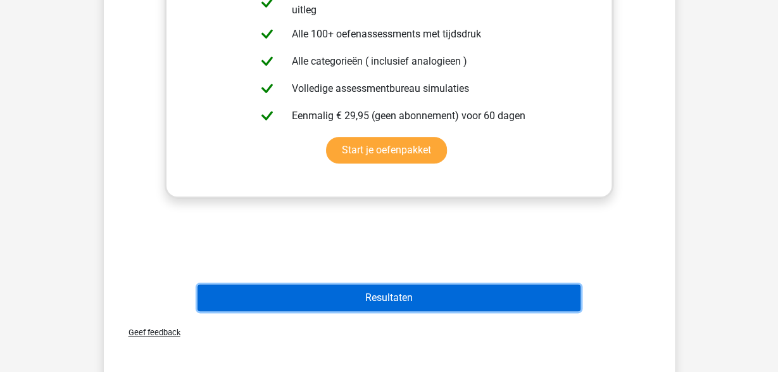
click at [396, 291] on button "Resultaten" at bounding box center [389, 297] width 383 height 27
